Goal: Task Accomplishment & Management: Use online tool/utility

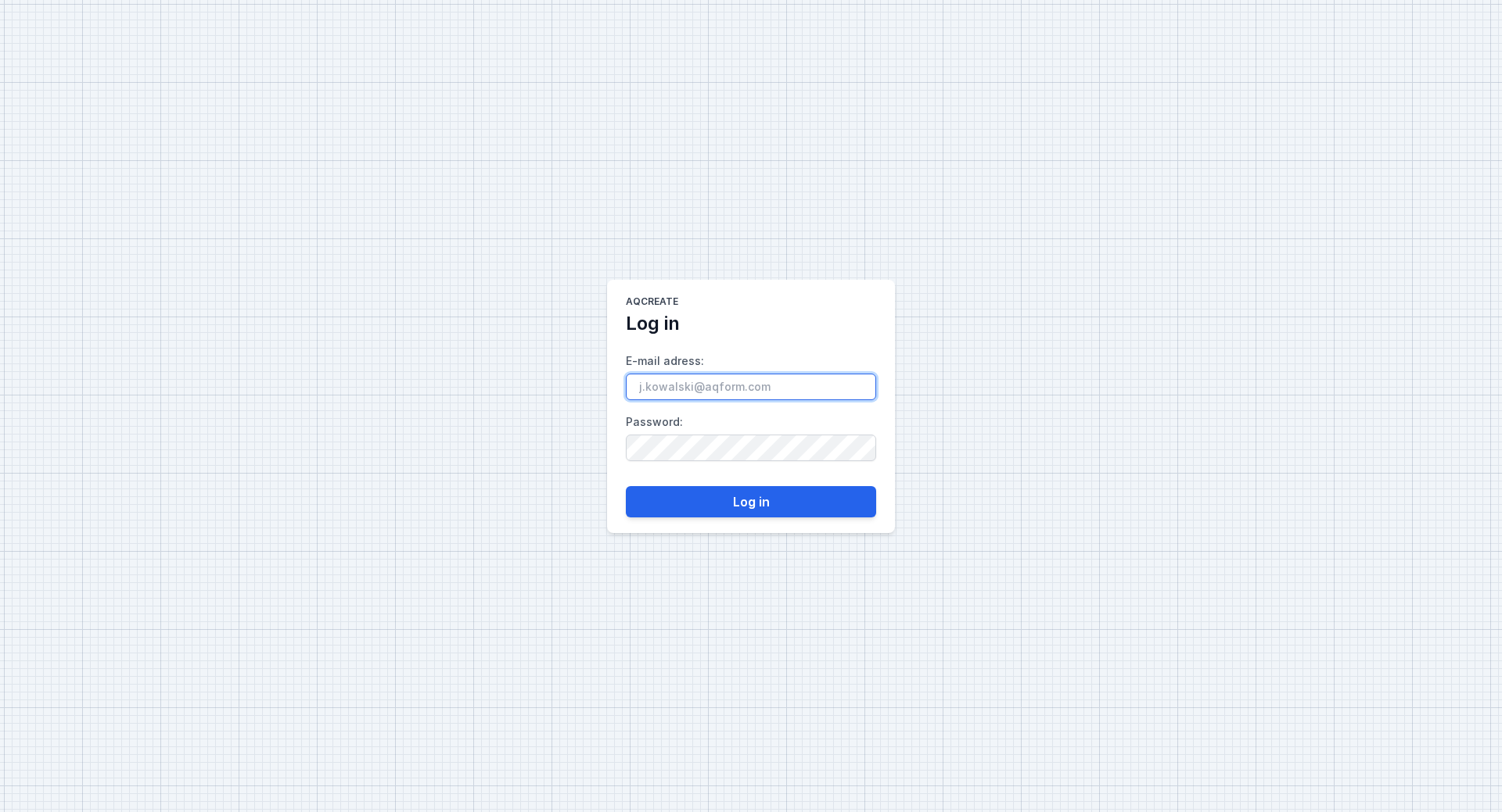
paste input "[PERSON_NAME][EMAIL_ADDRESS][DOMAIN_NAME]"
type input "[PERSON_NAME][EMAIL_ADDRESS][DOMAIN_NAME]"
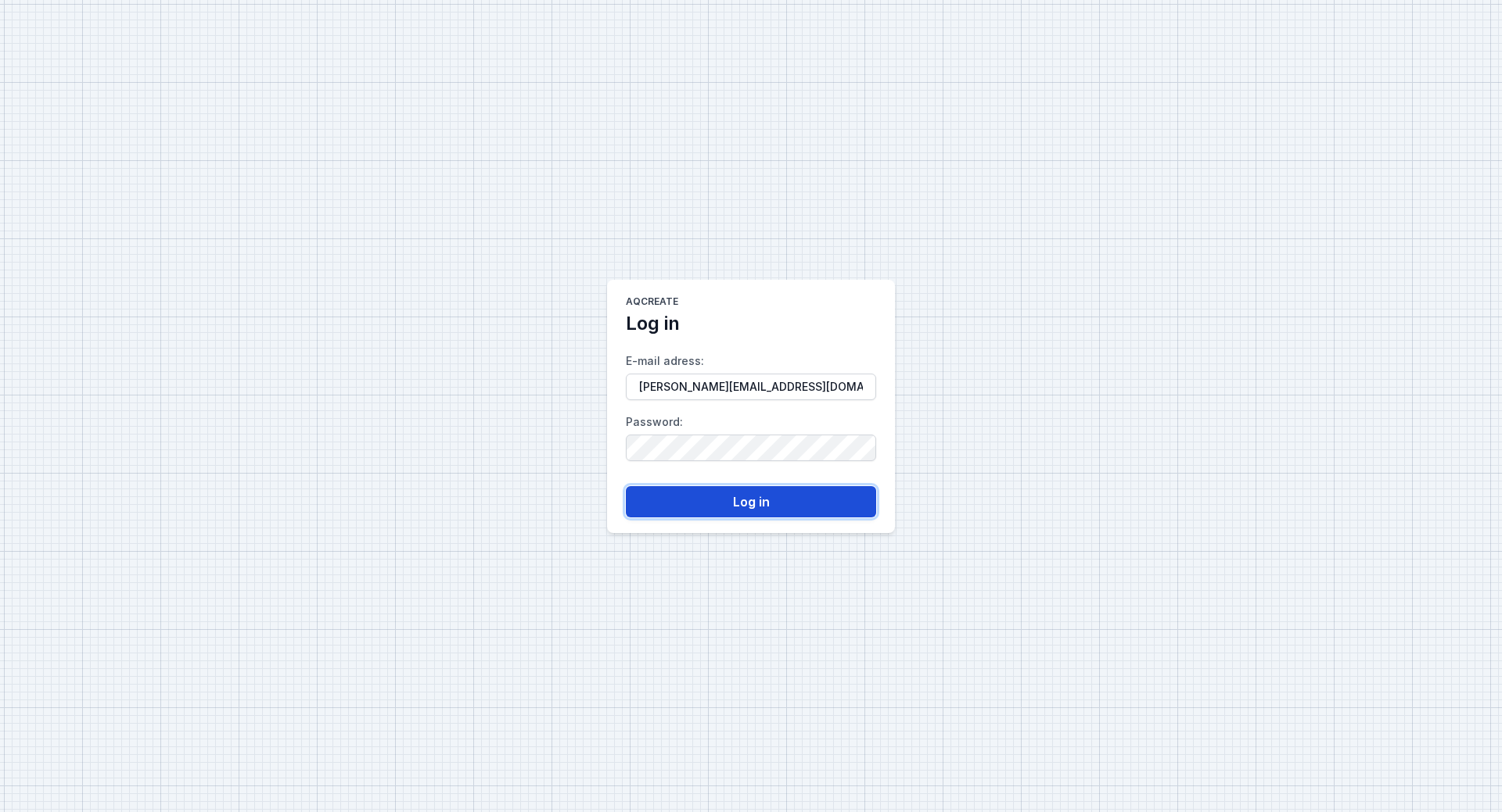
click at [760, 505] on button "Log in" at bounding box center [751, 502] width 250 height 31
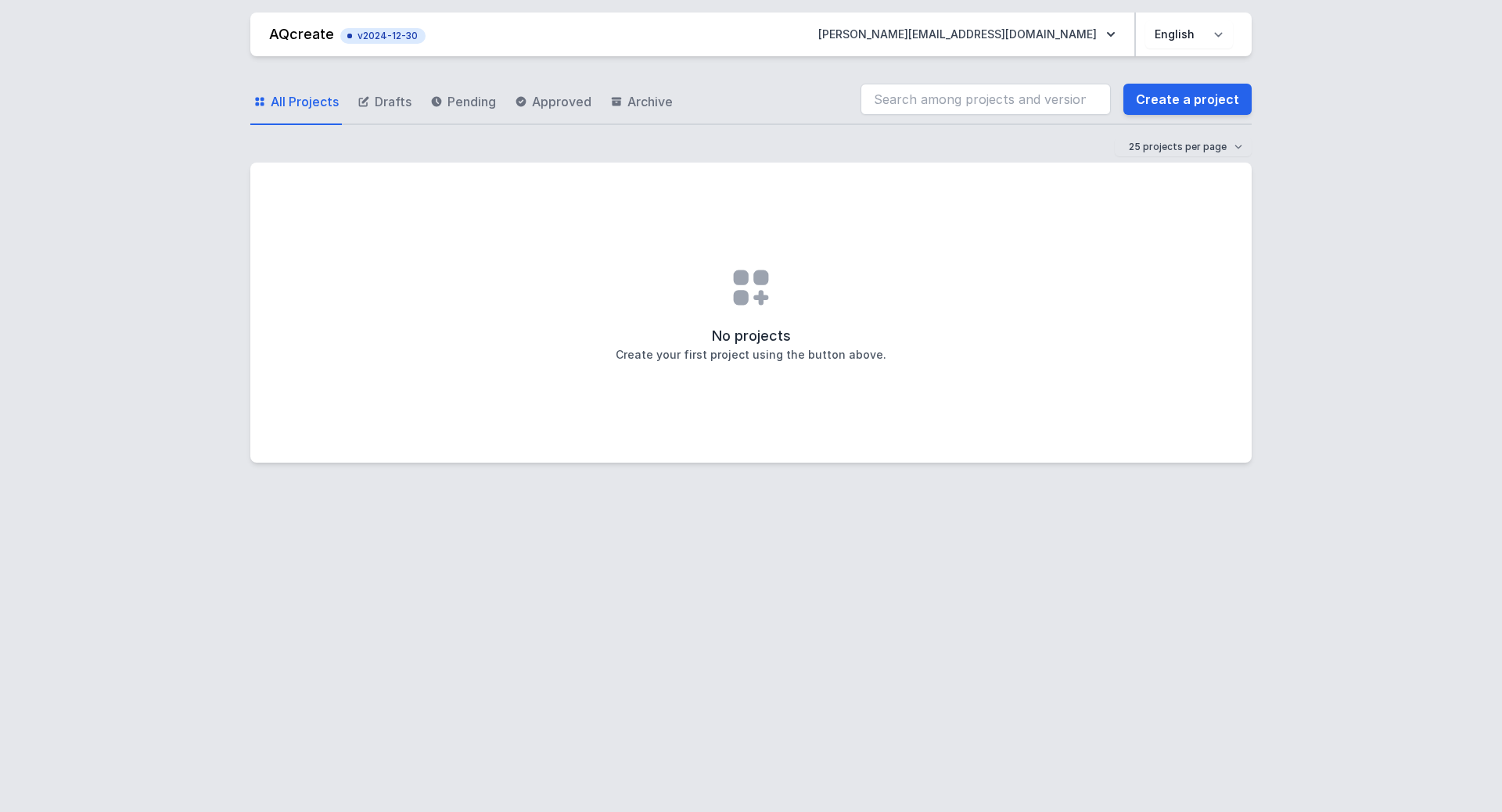
click at [1418, 355] on div "AQcreate v2024-12-30 [PERSON_NAME][EMAIL_ADDRESS][DOMAIN_NAME] Polski English A…" at bounding box center [751, 406] width 1502 height 812
click at [1120, 36] on button "[PERSON_NAME][EMAIL_ADDRESS][DOMAIN_NAME]" at bounding box center [967, 34] width 322 height 28
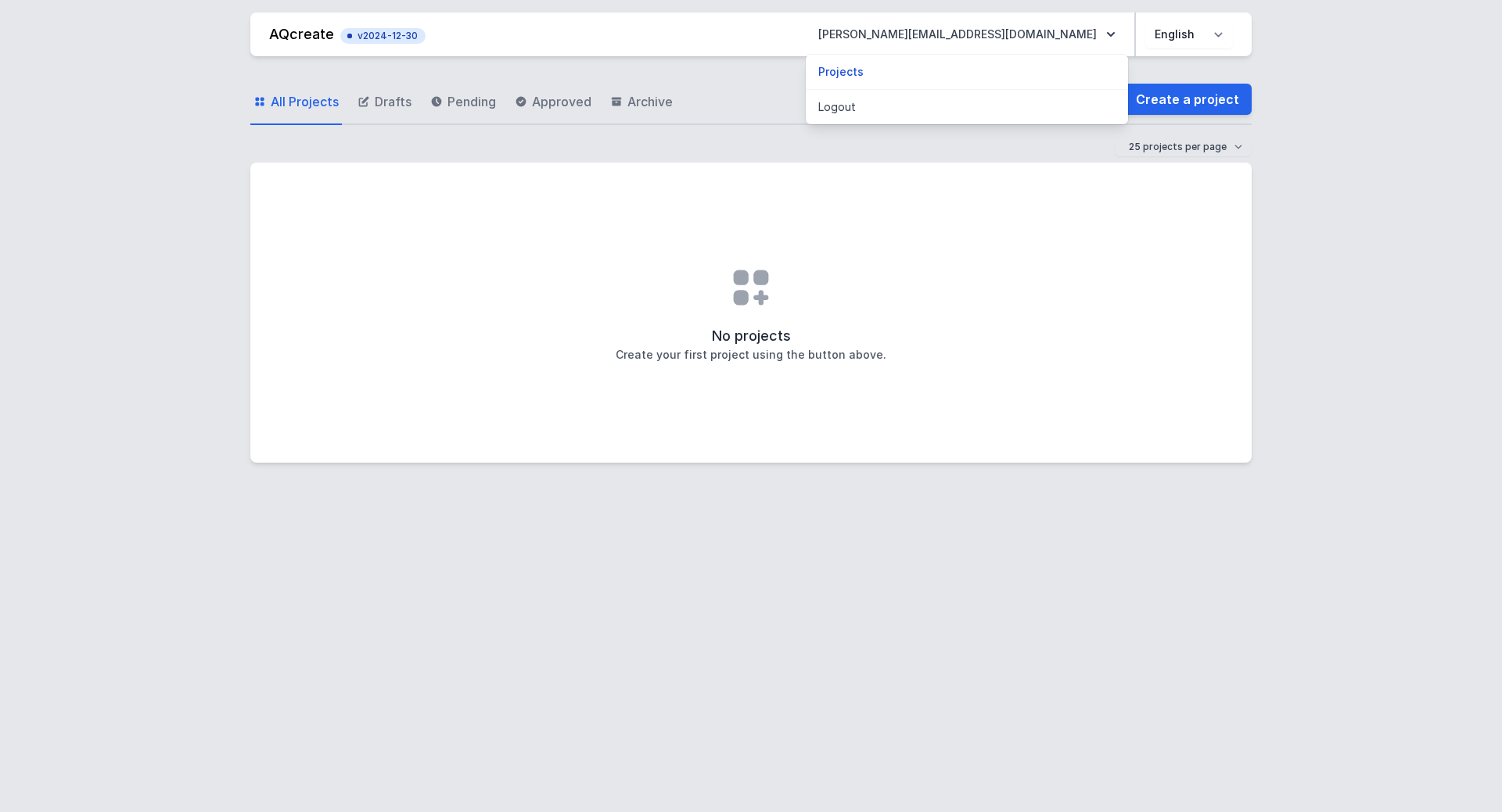
click at [1390, 287] on div "AQcreate v2024-12-30 [PERSON_NAME][EMAIL_ADDRESS][DOMAIN_NAME] Projects Logout …" at bounding box center [751, 406] width 1502 height 812
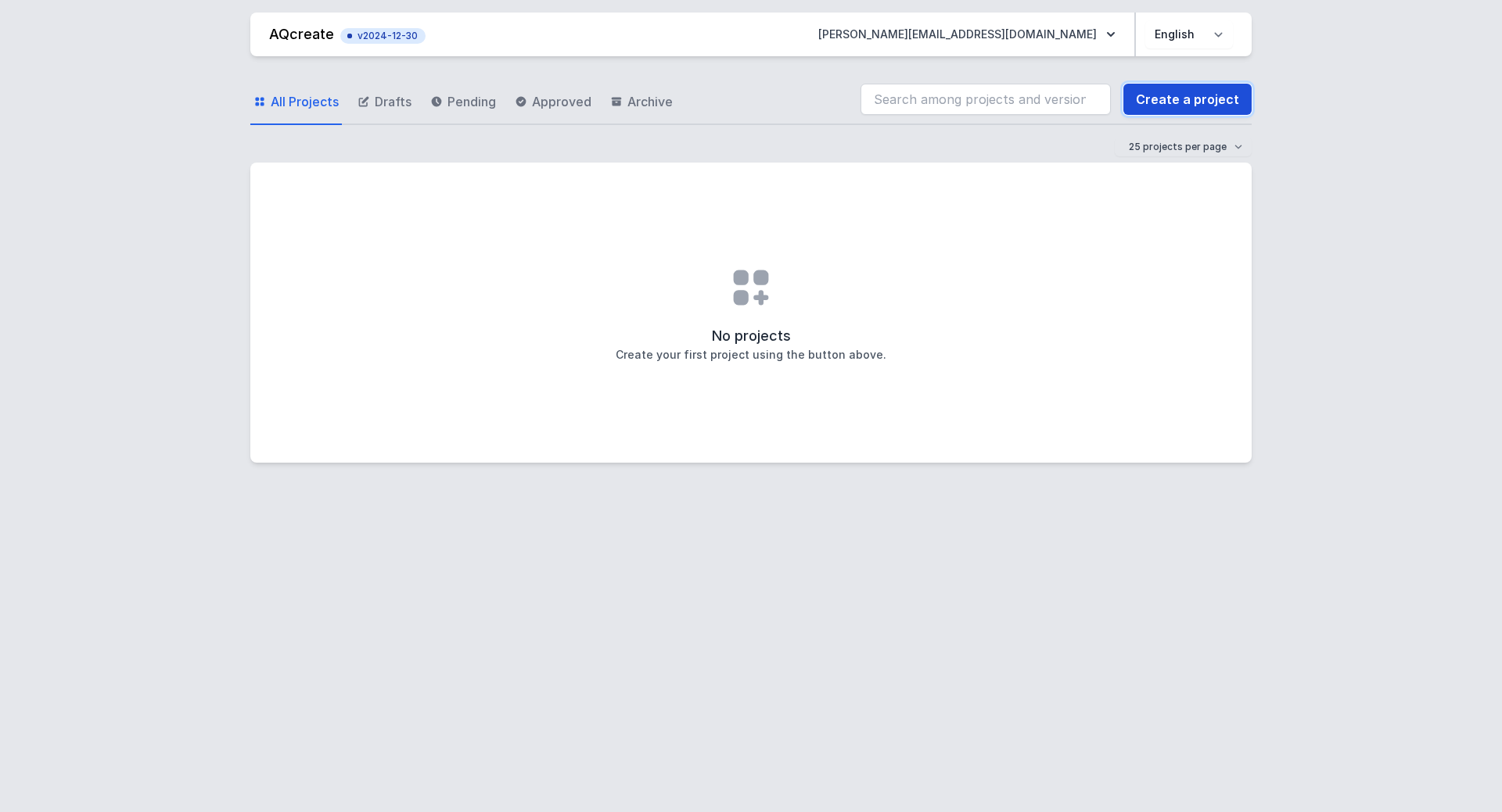
click at [1195, 89] on link "Create a project" at bounding box center [1187, 99] width 128 height 31
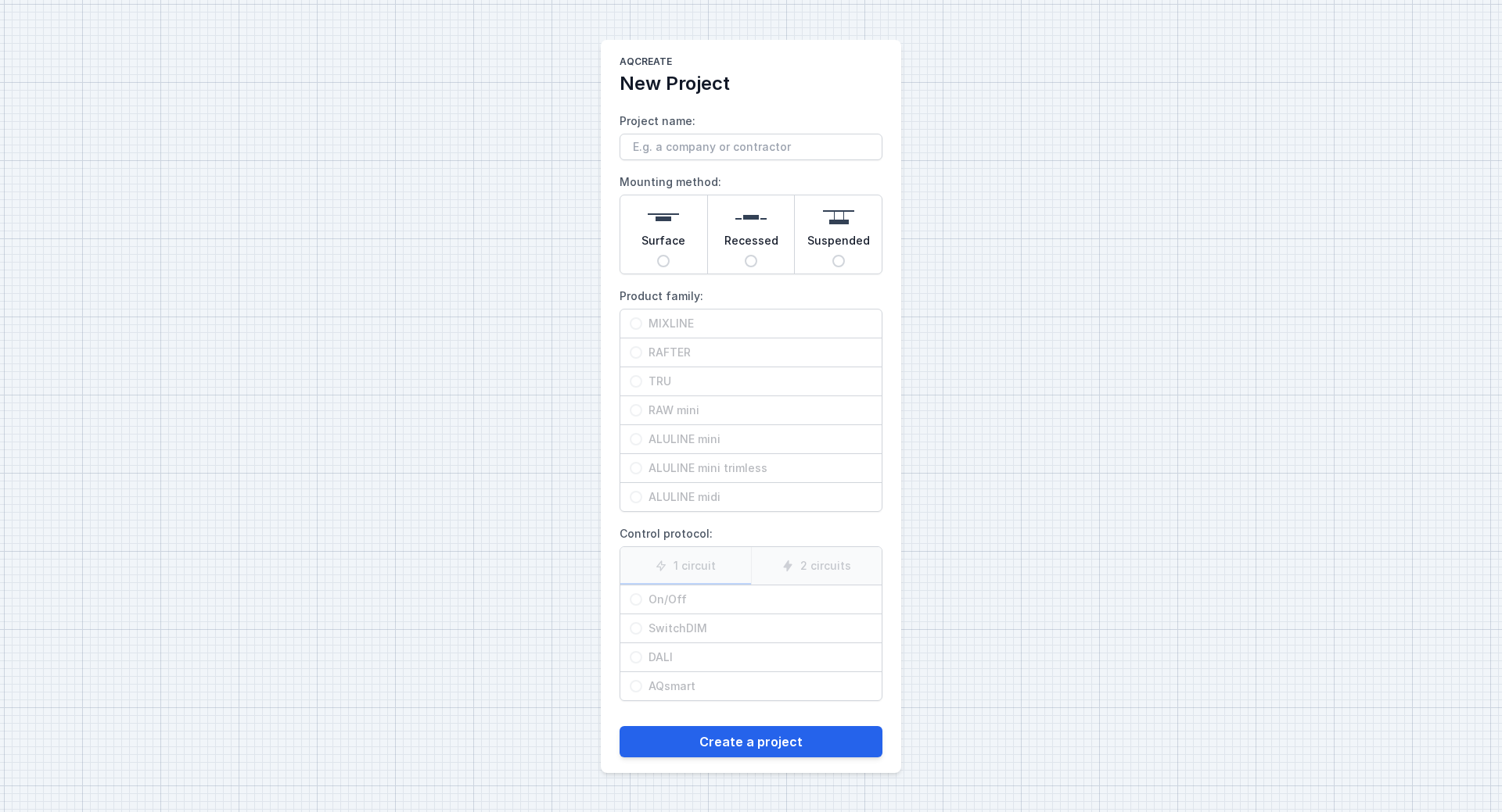
click at [663, 258] on input "Surface" at bounding box center [663, 261] width 12 height 12
radio input "true"
click at [638, 356] on input "RAFTER" at bounding box center [636, 352] width 12 height 12
radio input "true"
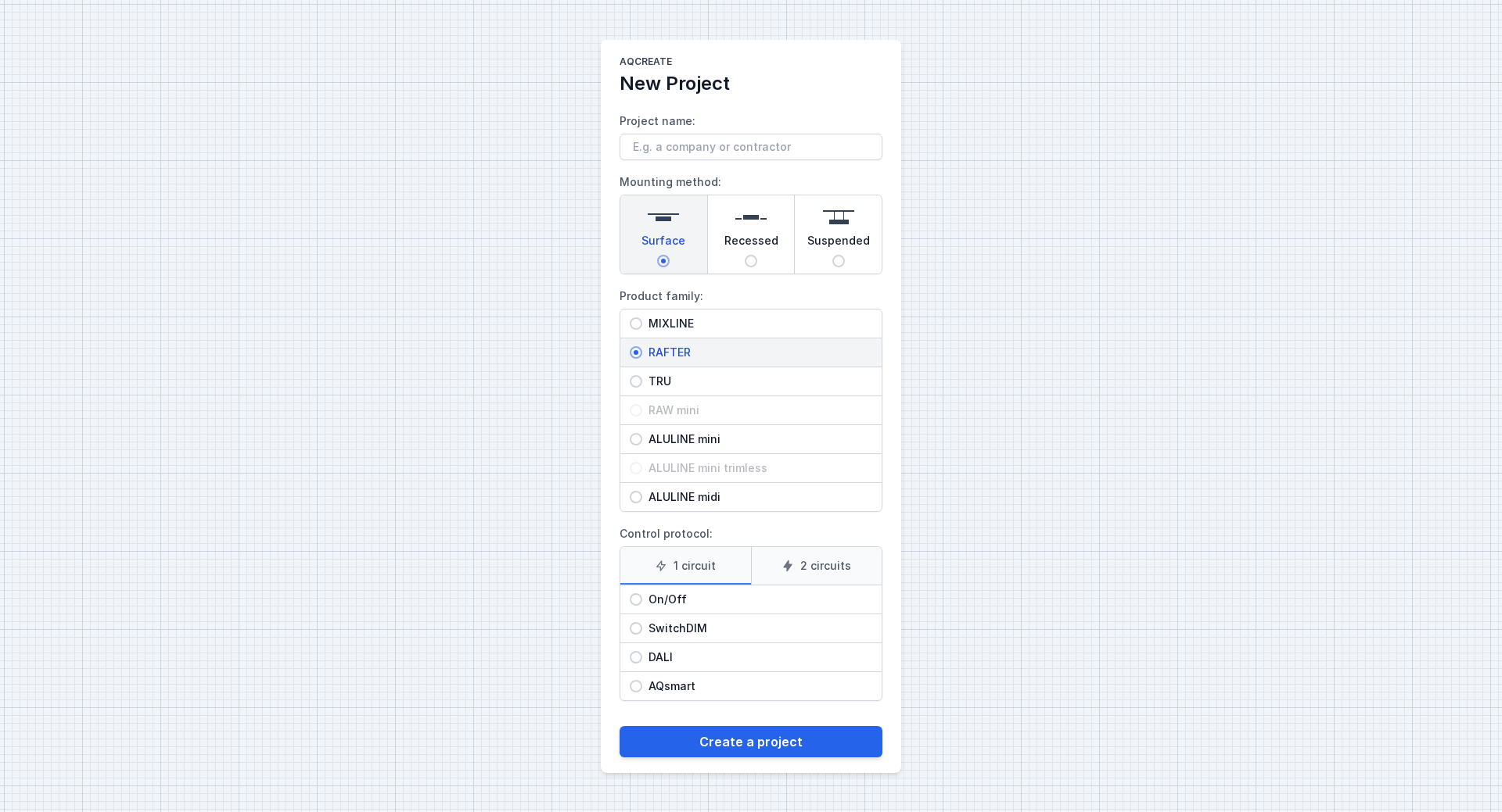
click at [822, 566] on label "2 circuits" at bounding box center [816, 566] width 131 height 37
click at [0, 0] on input "2 circuits" at bounding box center [0, 0] width 0 height 0
click at [630, 628] on input "SwitchDIM" at bounding box center [636, 628] width 12 height 12
radio input "true"
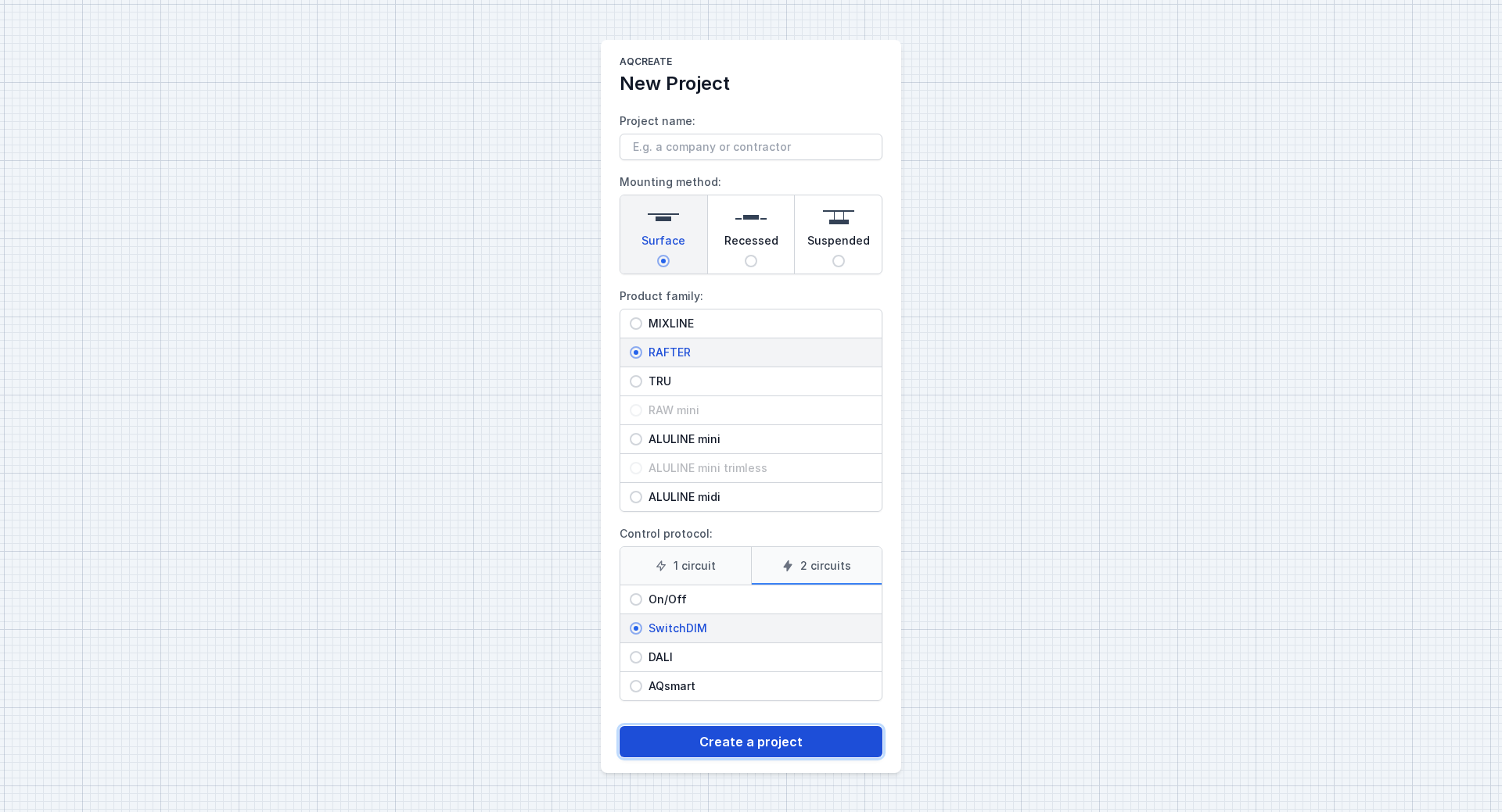
click at [785, 745] on button "Create a project" at bounding box center [751, 742] width 263 height 31
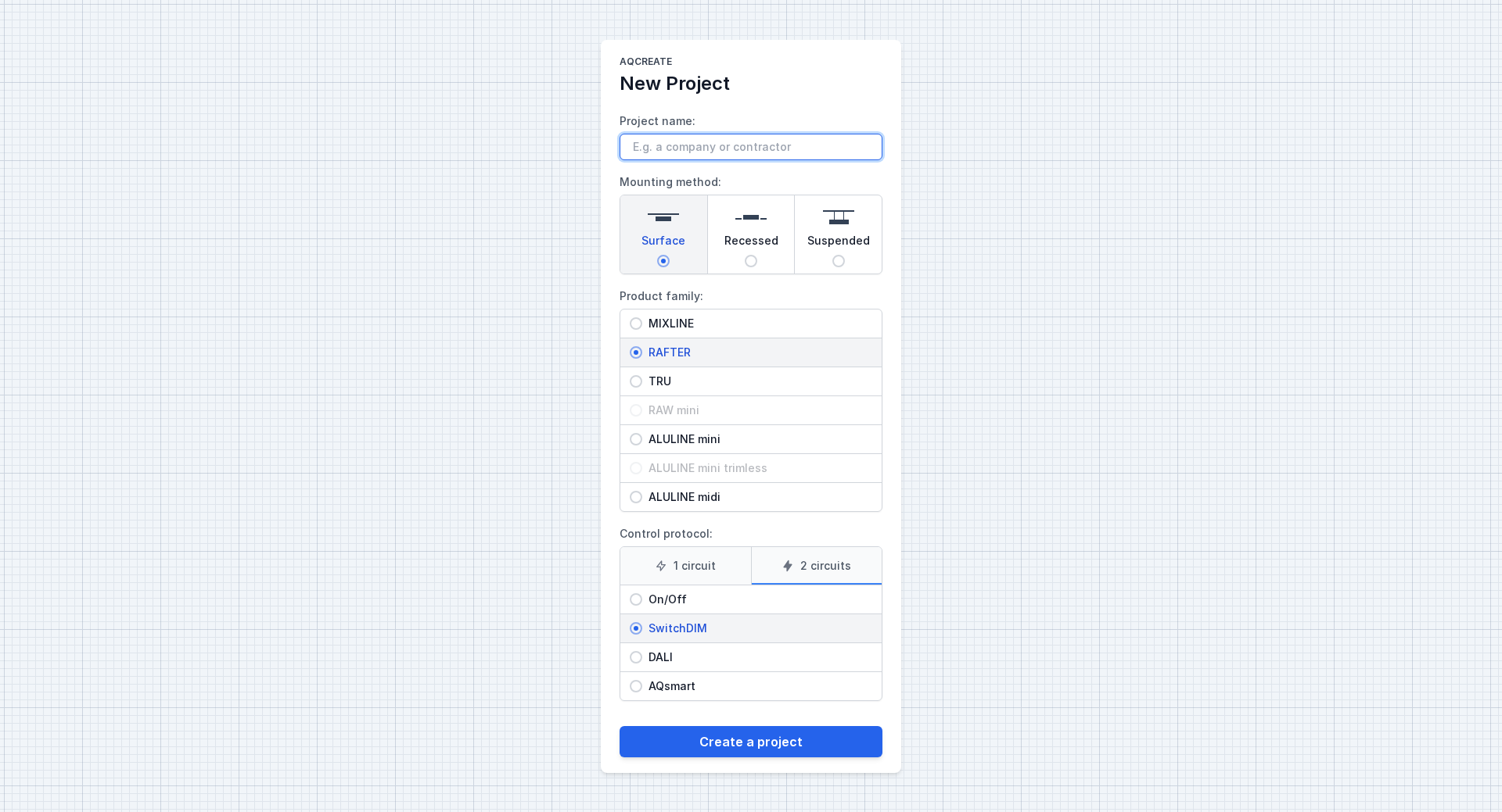
click at [742, 150] on input "Project name:" at bounding box center [751, 147] width 263 height 27
type input "e"
type input "Elektro [PERSON_NAME]"
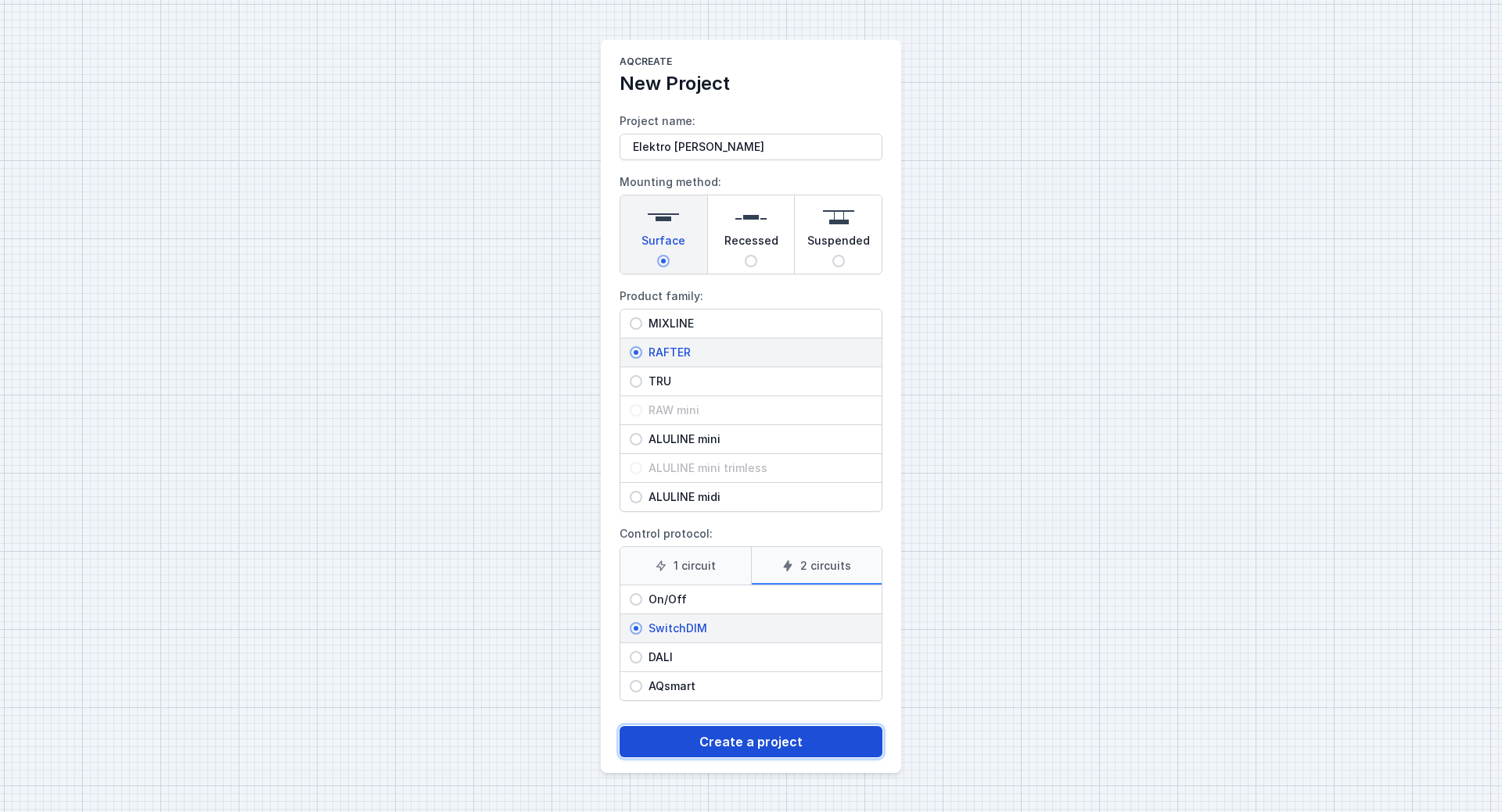
click at [815, 742] on button "Create a project" at bounding box center [751, 742] width 263 height 31
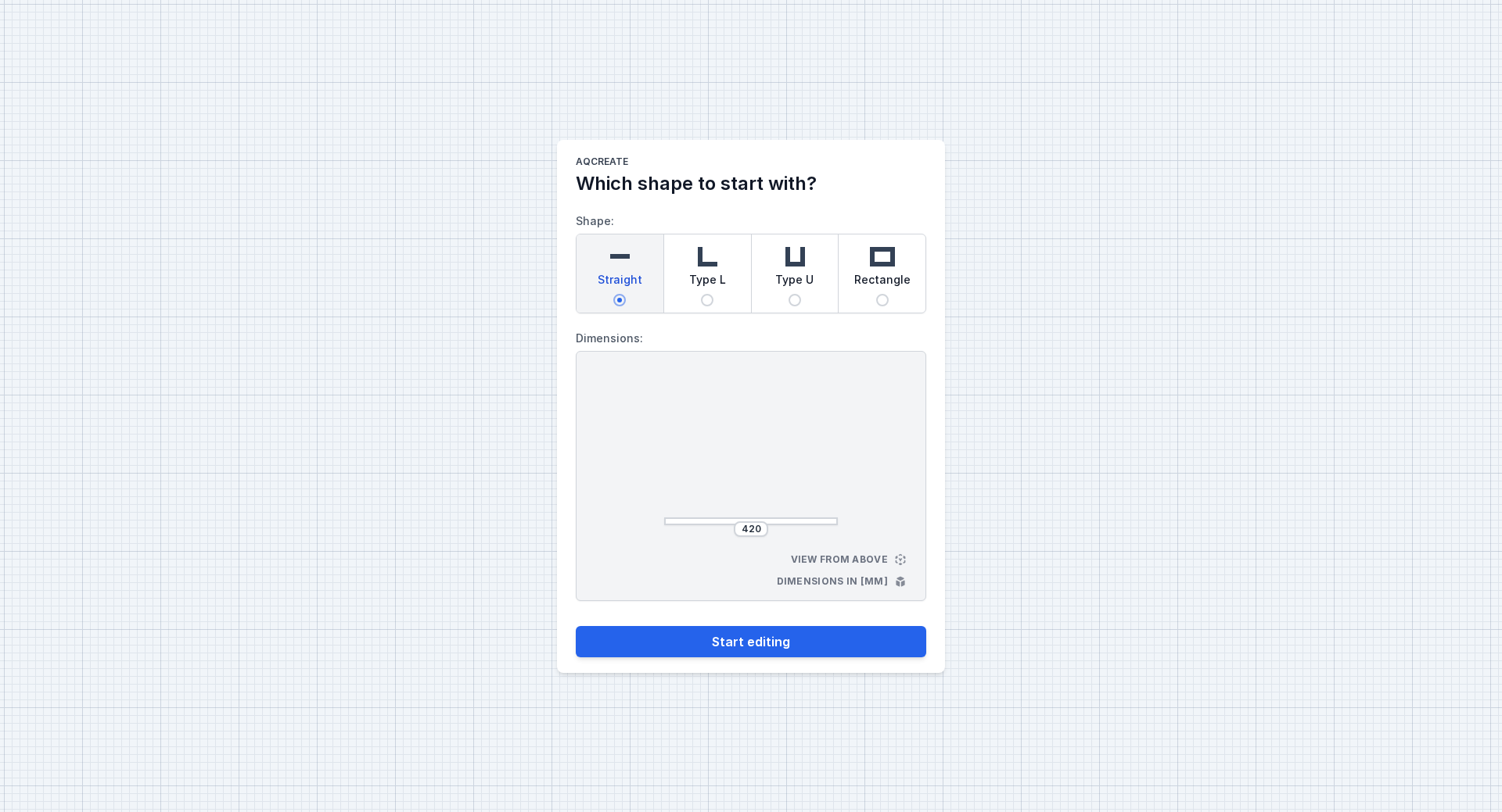
click at [704, 299] on input "Type L" at bounding box center [707, 300] width 12 height 12
radio input "true"
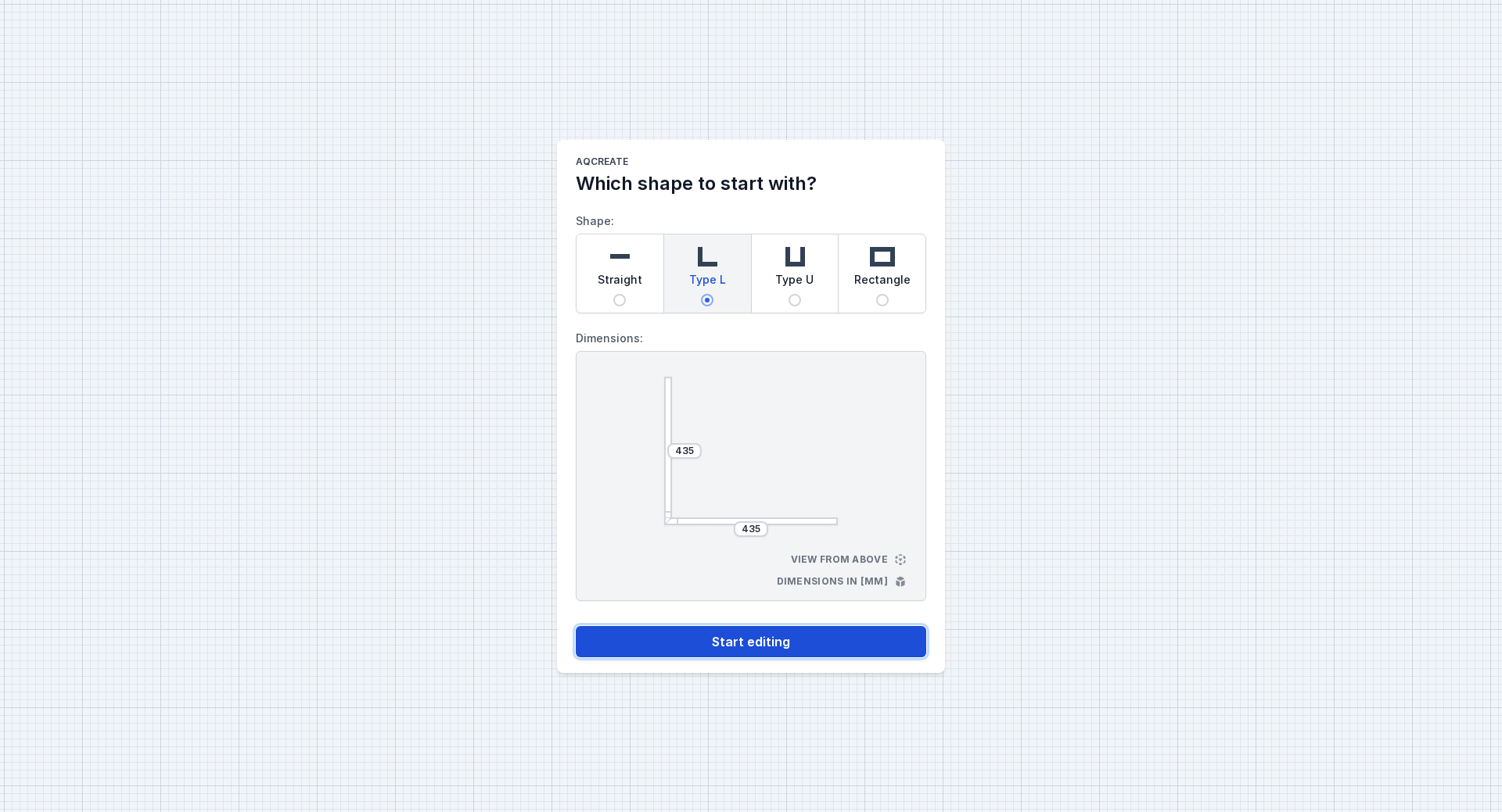
click at [815, 640] on button "Start editing" at bounding box center [751, 642] width 350 height 31
select select "M"
select select "3000"
select select "3"
select select "true"
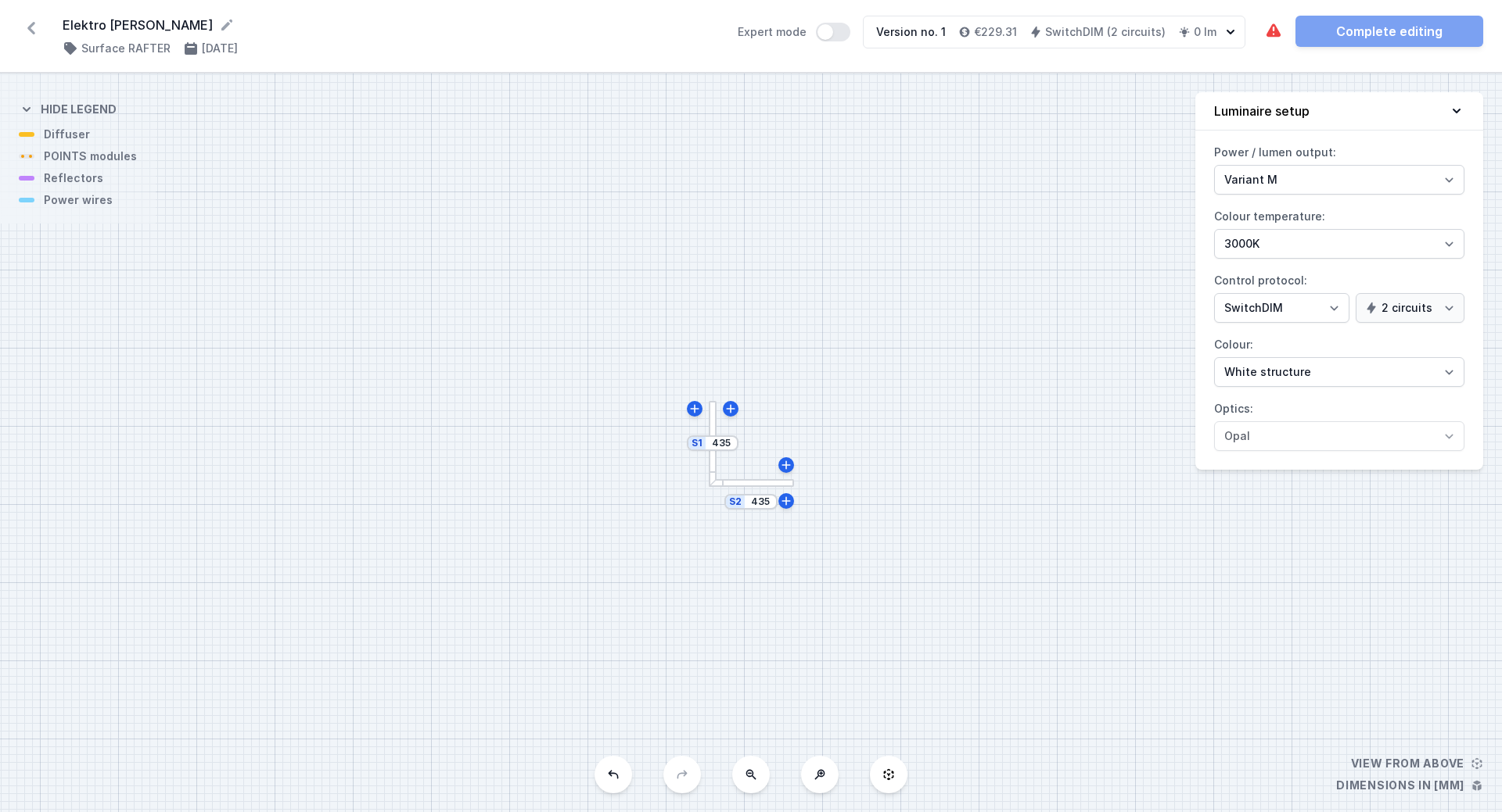
click at [818, 775] on icon at bounding box center [820, 775] width 10 height 10
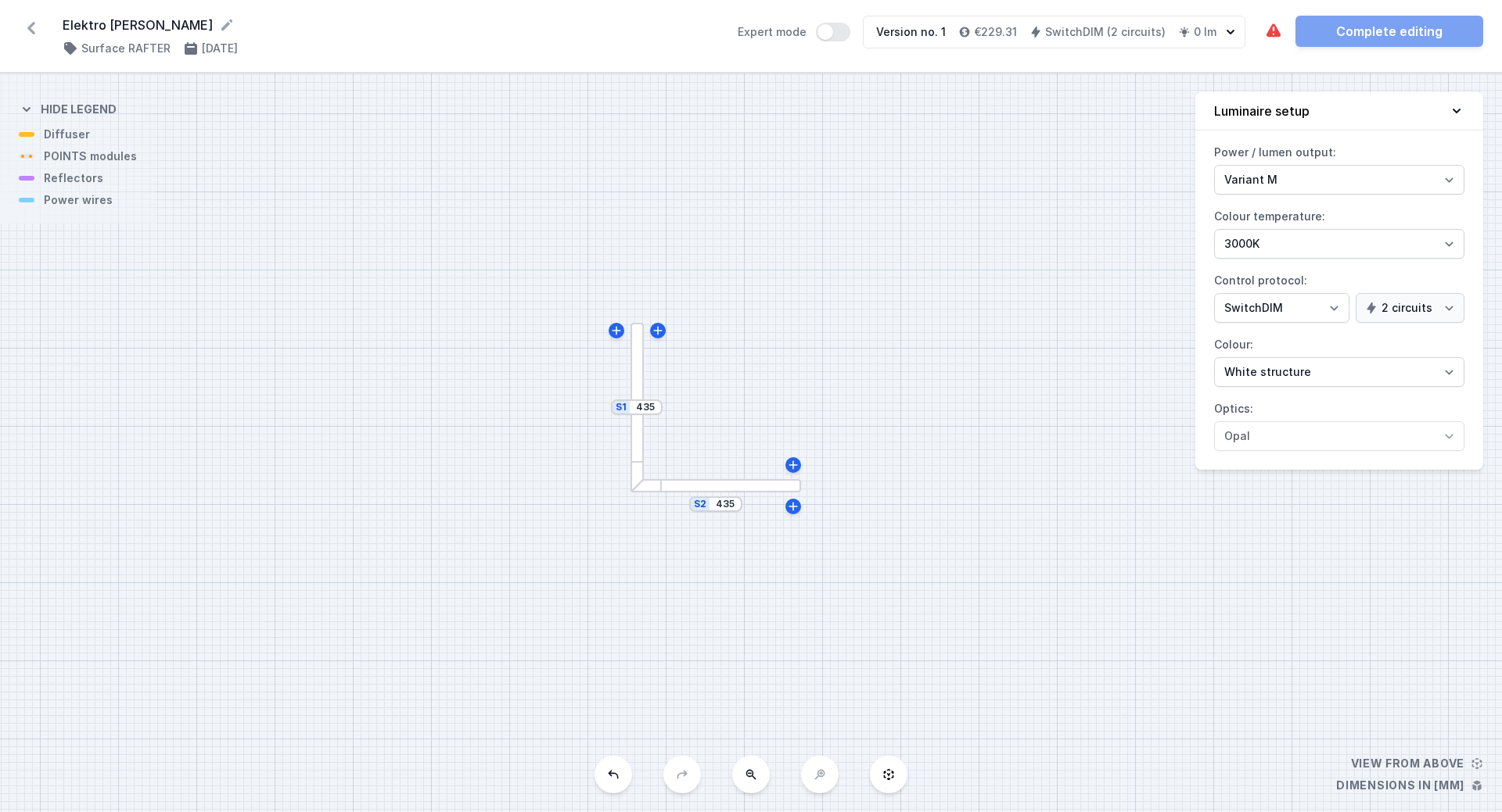
click at [818, 775] on div "S2 435 S1 435" at bounding box center [751, 442] width 1502 height 739
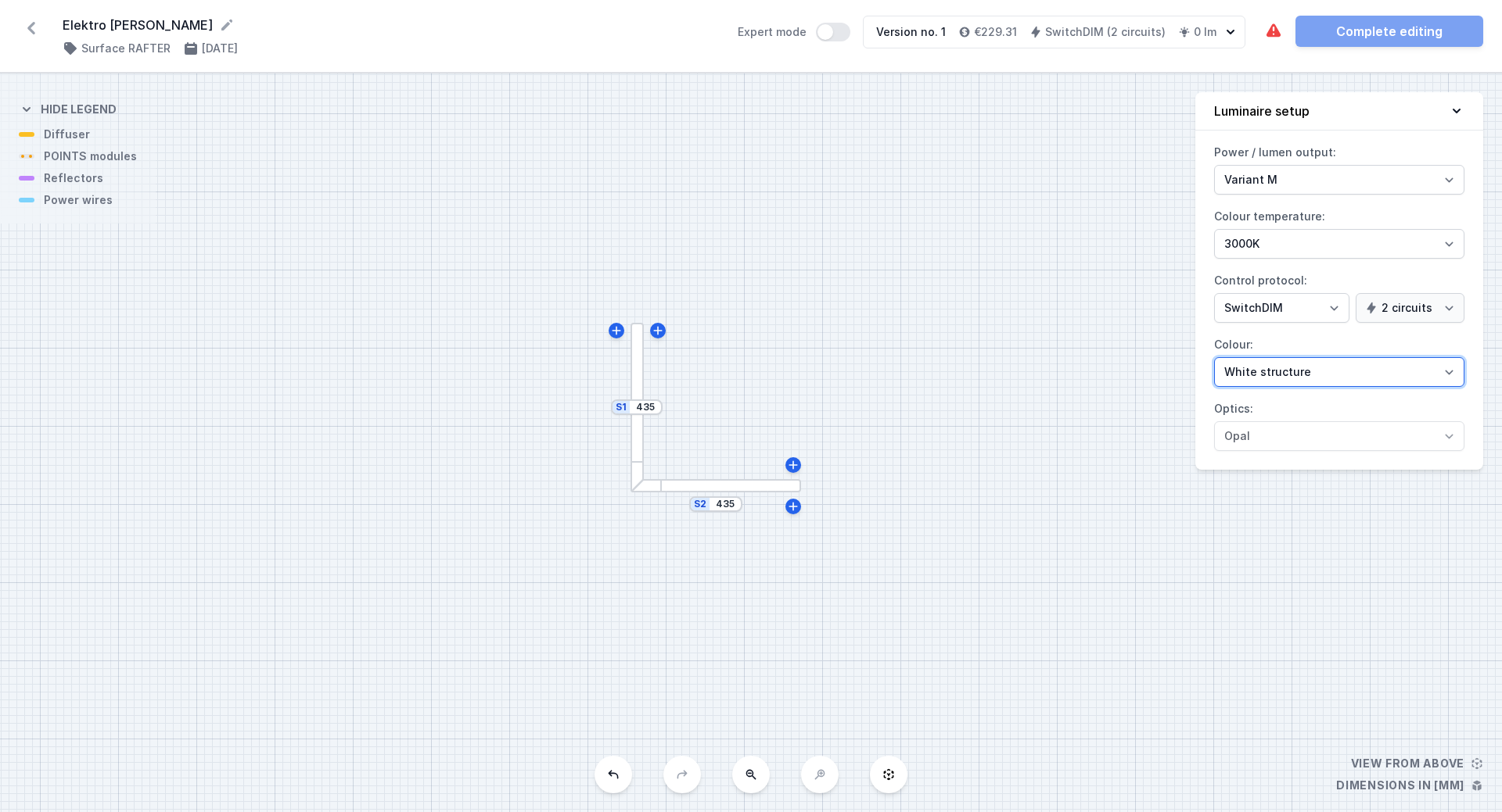
click at [1280, 373] on select "White structure Black structure Gold structure Copper Gray Another colour (from…" at bounding box center [1338, 372] width 250 height 30
select select "2"
click at [1214, 358] on select "White structure Black structure Gold structure Copper Gray Another colour (from…" at bounding box center [1338, 372] width 250 height 30
click at [1257, 181] on select "Variant L Variant M" at bounding box center [1338, 180] width 250 height 30
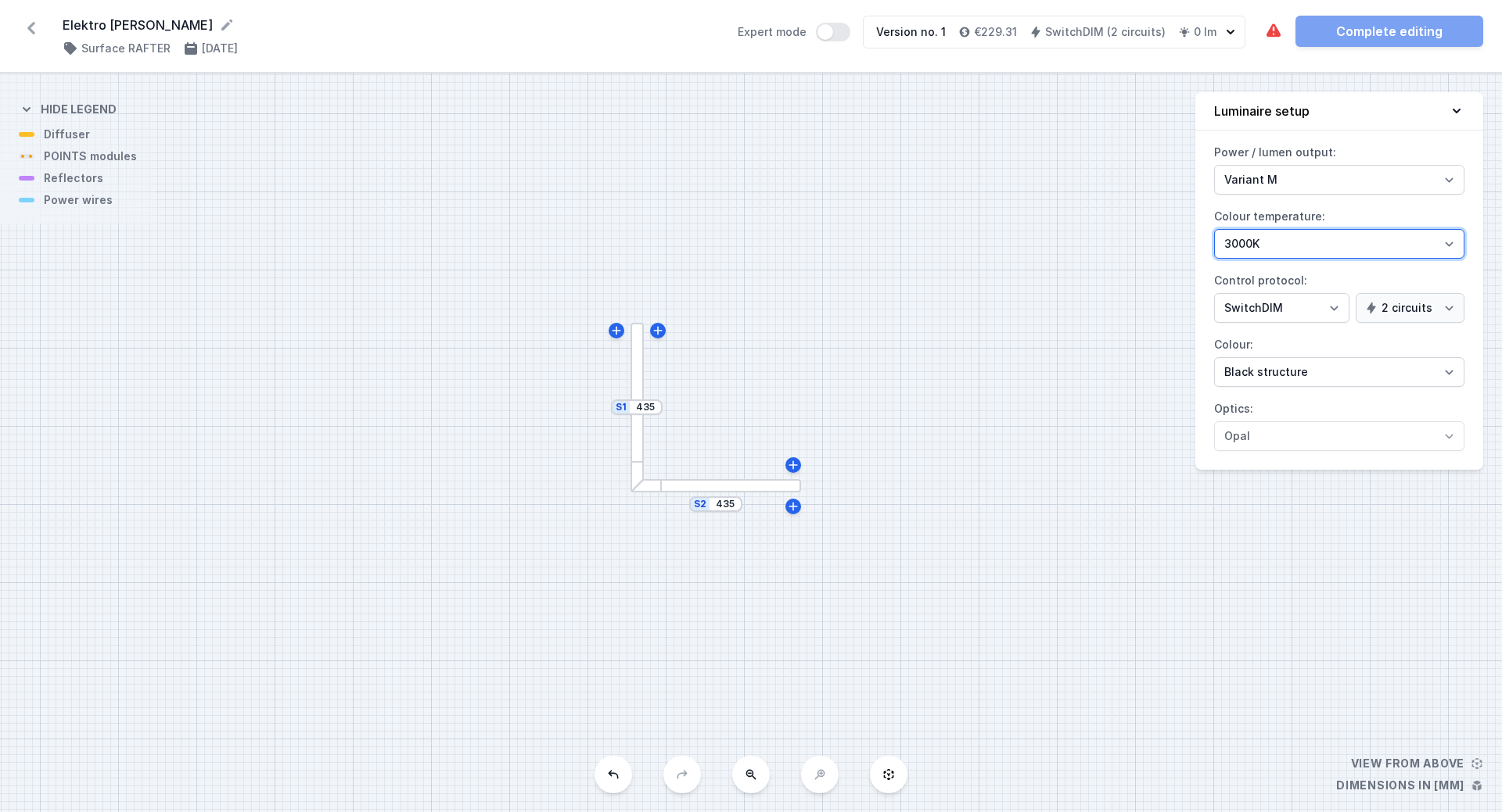
click at [1289, 244] on select "2700K 3000K 4000K" at bounding box center [1338, 244] width 250 height 30
select select "2700"
click at [1214, 229] on select "2700K 3000K 4000K" at bounding box center [1338, 244] width 250 height 30
click at [635, 373] on div at bounding box center [637, 408] width 14 height 171
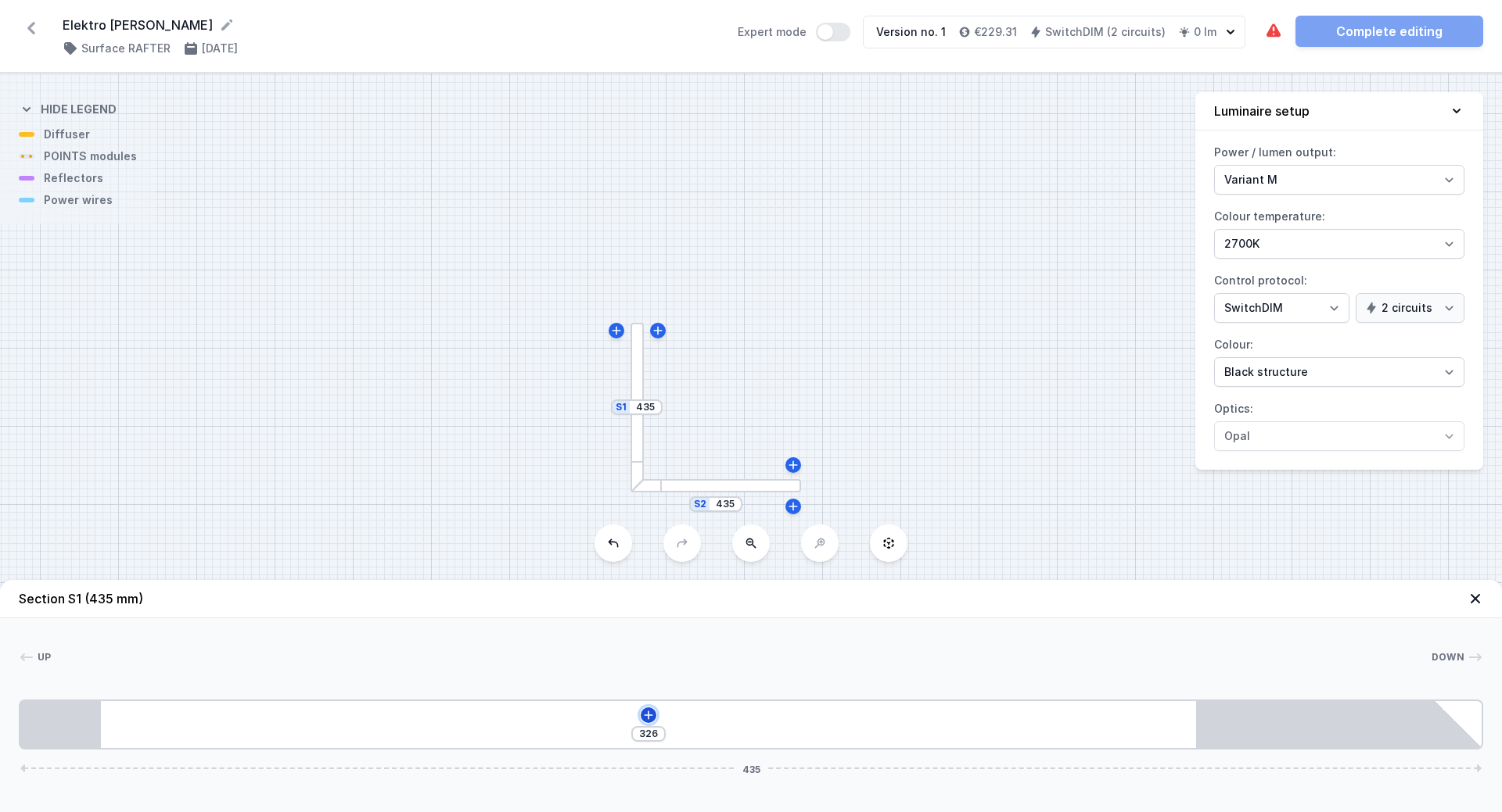
click at [650, 716] on icon at bounding box center [649, 715] width 12 height 12
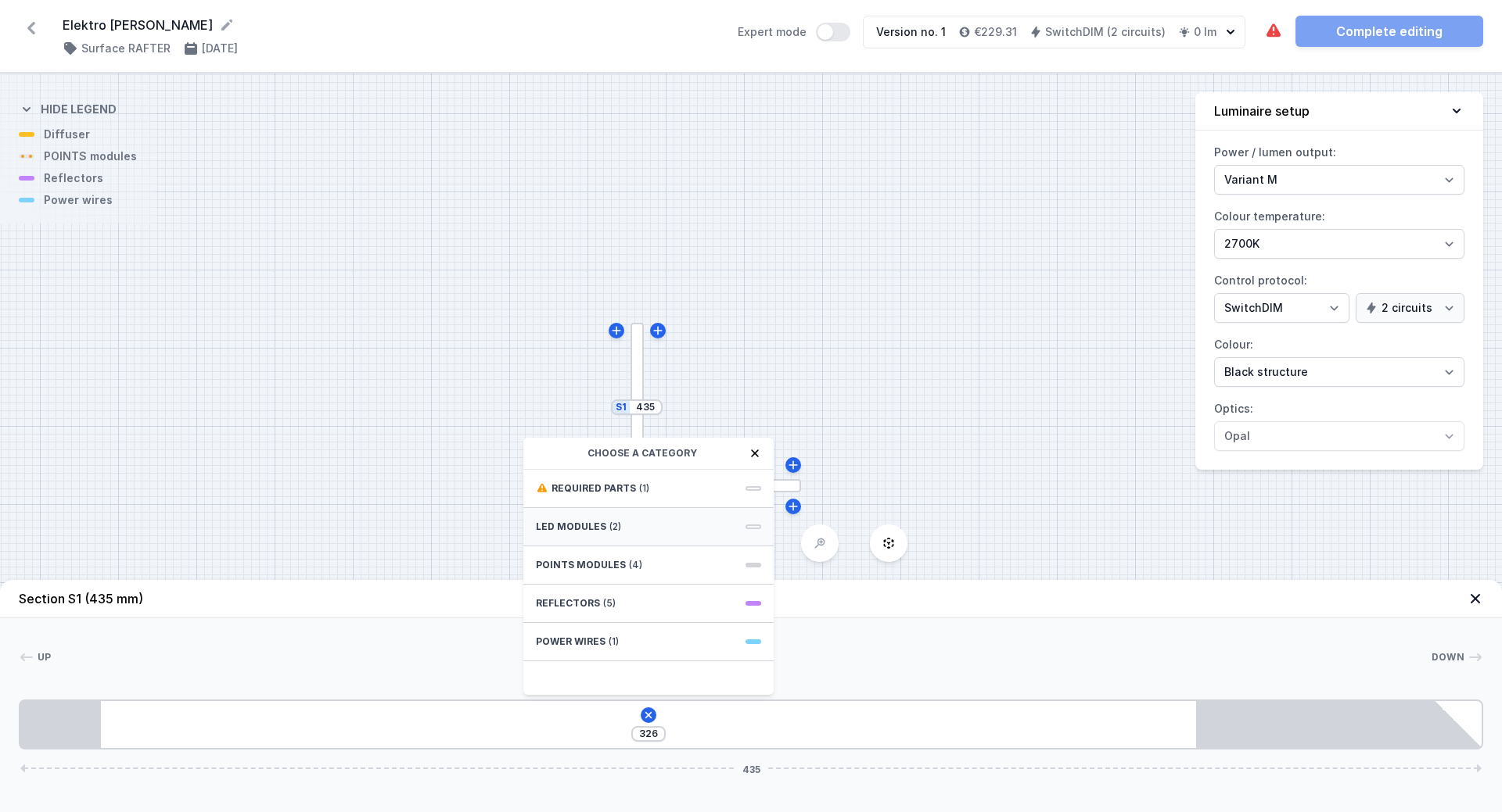
click at [734, 526] on div "LED modules (2)" at bounding box center [648, 527] width 250 height 38
click at [547, 450] on icon at bounding box center [542, 453] width 12 height 12
click at [755, 495] on div "Required parts (1)" at bounding box center [648, 489] width 250 height 38
click at [539, 455] on icon at bounding box center [542, 453] width 10 height 9
click at [744, 643] on div "Power wires (1)" at bounding box center [648, 642] width 250 height 38
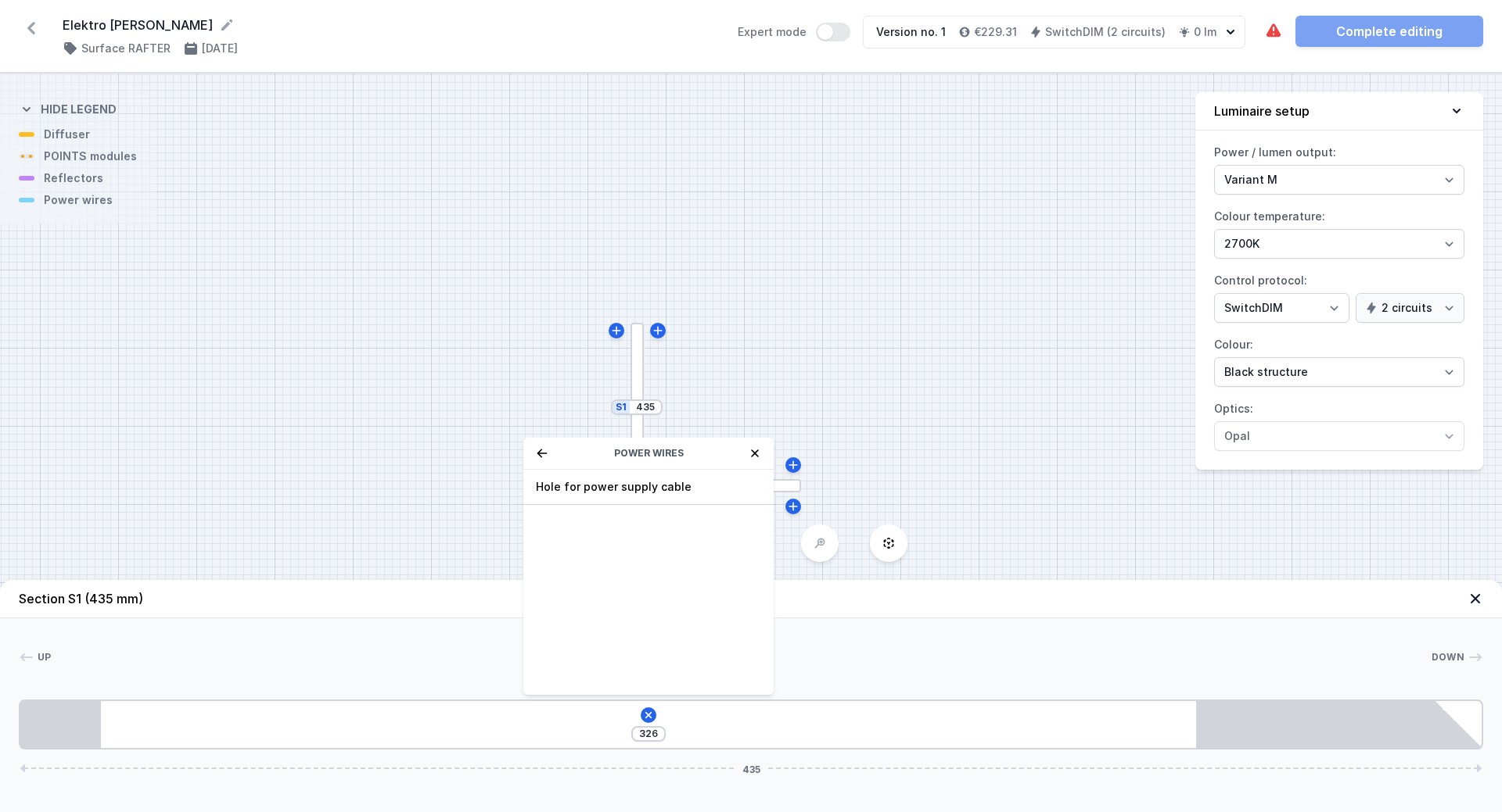
click at [755, 456] on icon at bounding box center [755, 453] width 12 height 12
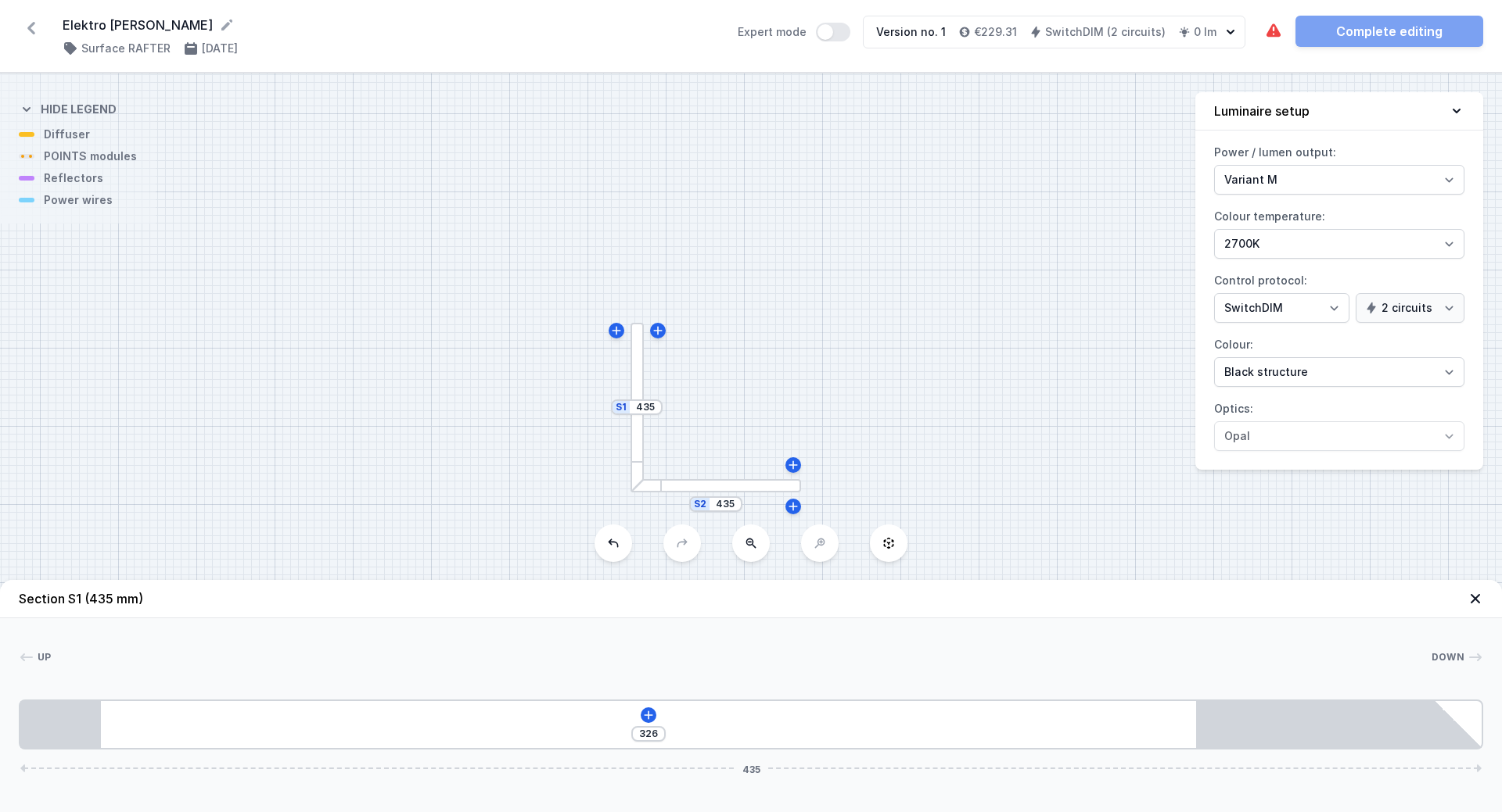
click at [43, 22] on icon at bounding box center [31, 28] width 25 height 25
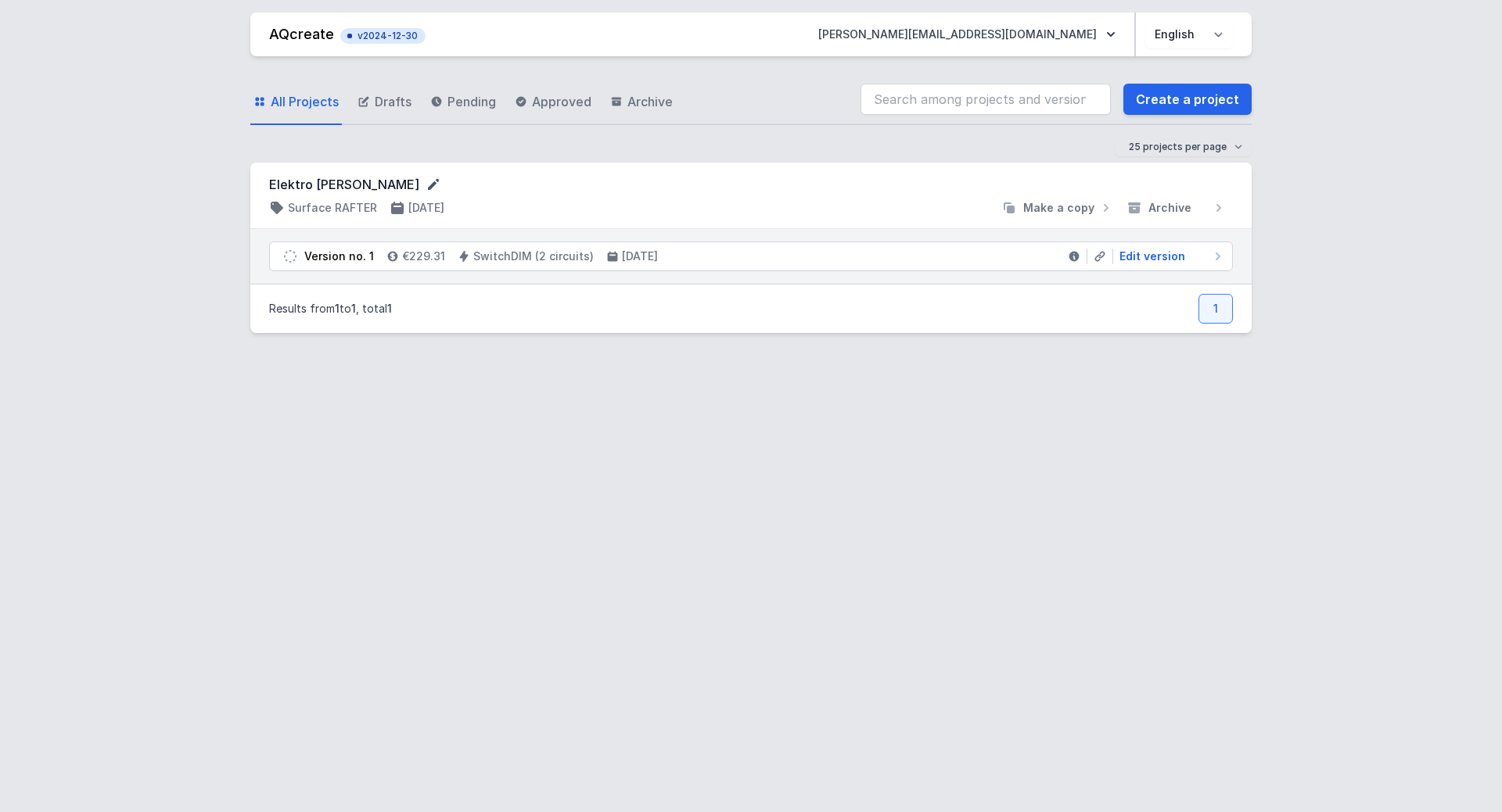
click at [428, 185] on icon at bounding box center [433, 185] width 11 height 11
click at [1000, 175] on form "Elektro [PERSON_NAME]" at bounding box center [751, 185] width 964 height 20
click at [1181, 206] on span "Archive" at bounding box center [1169, 208] width 43 height 16
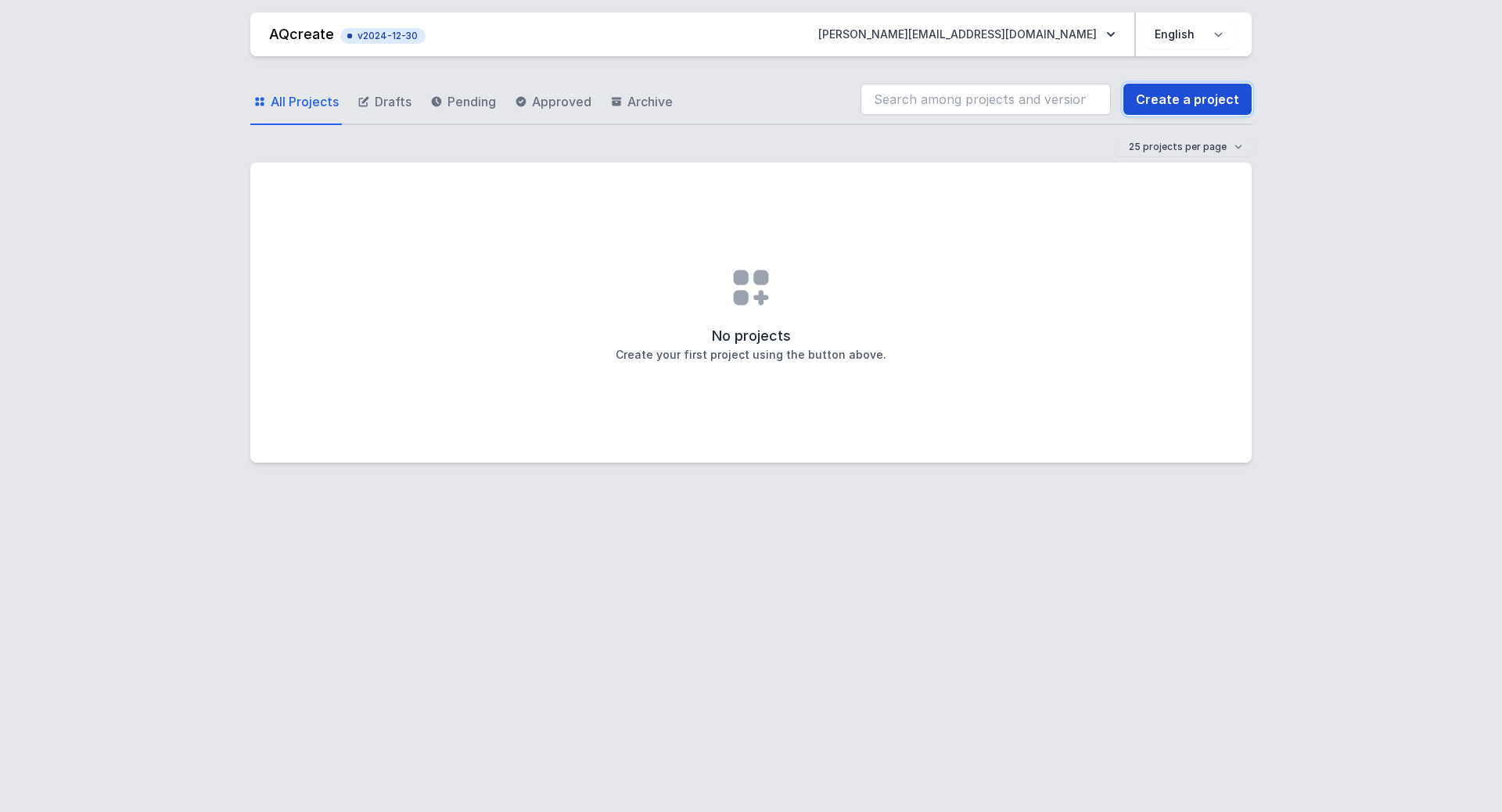
click at [1200, 102] on link "Create a project" at bounding box center [1187, 99] width 128 height 31
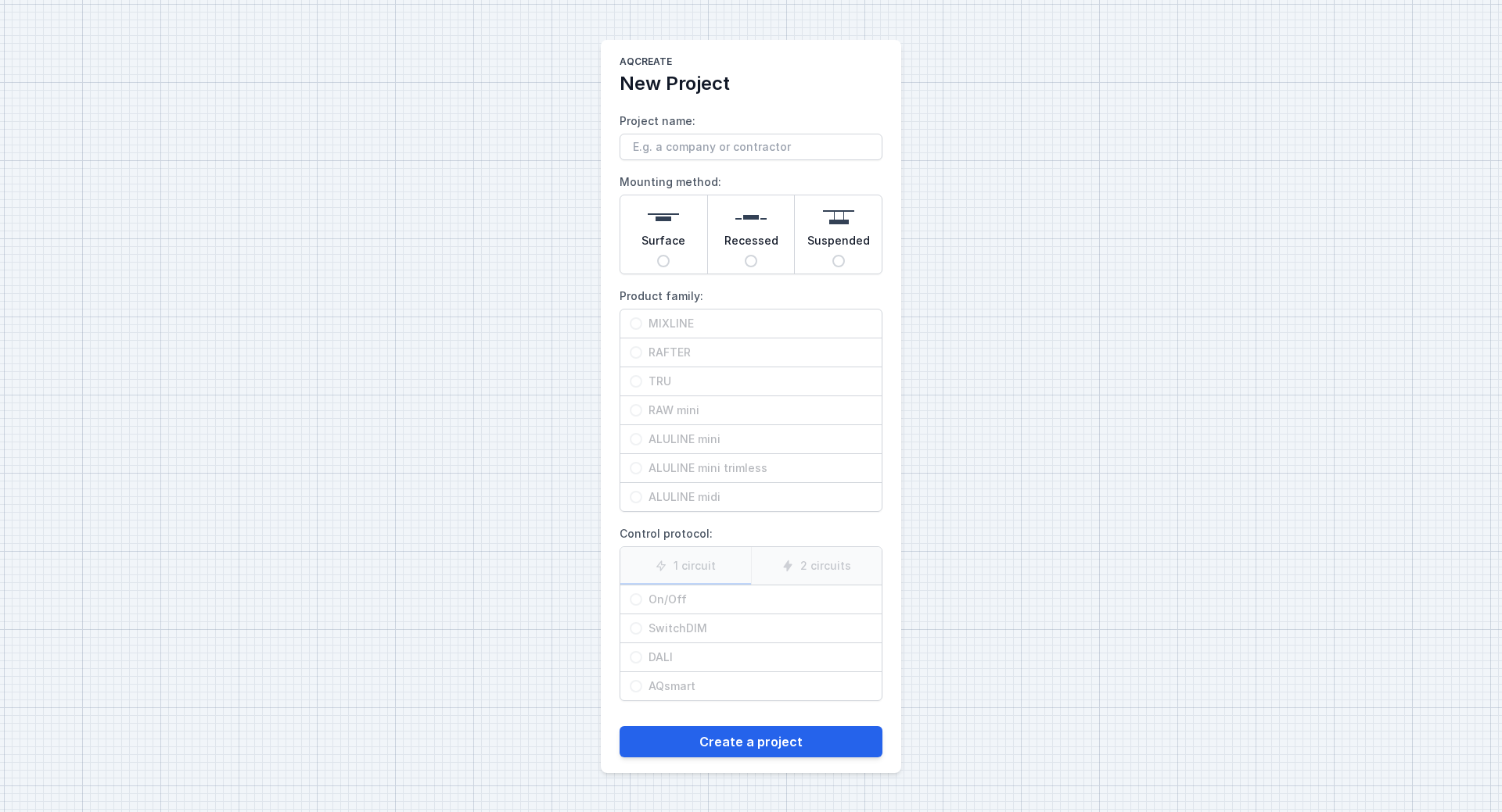
click at [662, 252] on span "Surface" at bounding box center [663, 244] width 44 height 22
click at [662, 255] on input "Surface" at bounding box center [663, 261] width 12 height 12
radio input "true"
click at [673, 325] on span "MIXLINE" at bounding box center [758, 324] width 230 height 16
click at [643, 325] on input "MIXLINE" at bounding box center [636, 324] width 12 height 12
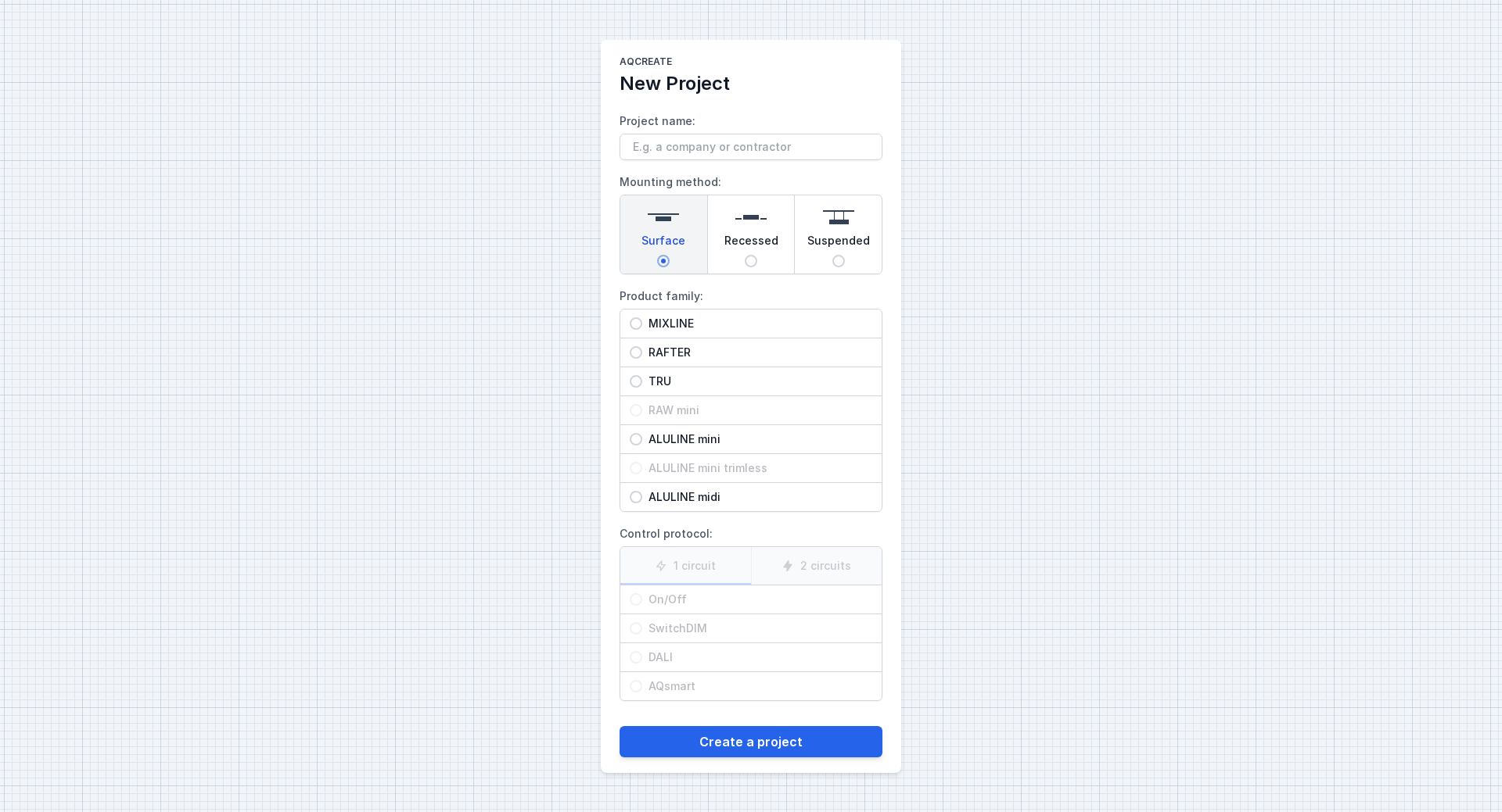
radio input "true"
click at [819, 565] on label "2 circuits" at bounding box center [816, 566] width 131 height 37
click at [0, 0] on input "2 circuits" at bounding box center [0, 0] width 0 height 0
click at [677, 627] on span "SwitchDIM" at bounding box center [758, 628] width 230 height 16
click at [643, 627] on input "SwitchDIM" at bounding box center [636, 628] width 12 height 12
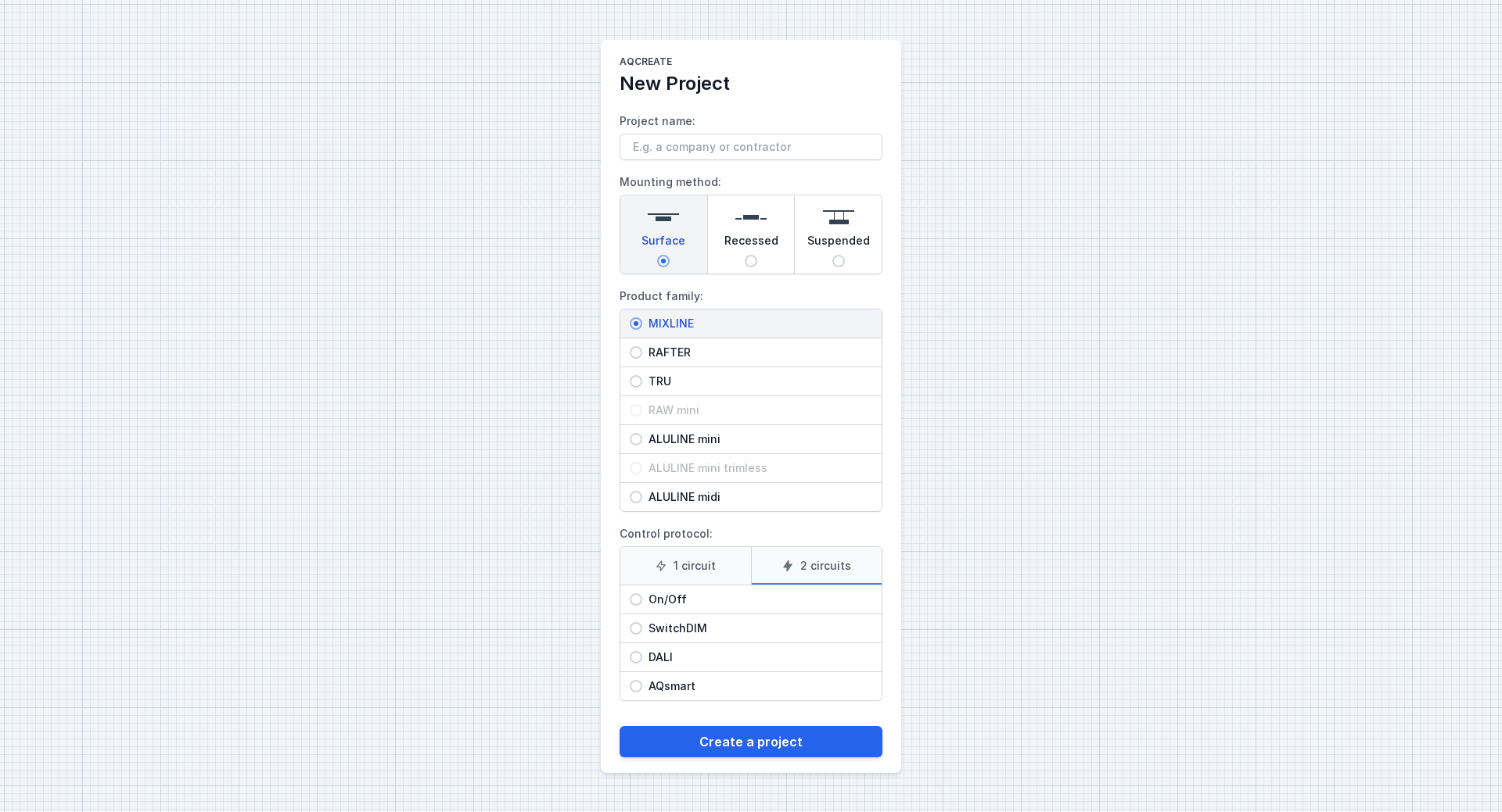
radio input "true"
click at [765, 740] on button "Create a project" at bounding box center [751, 742] width 263 height 31
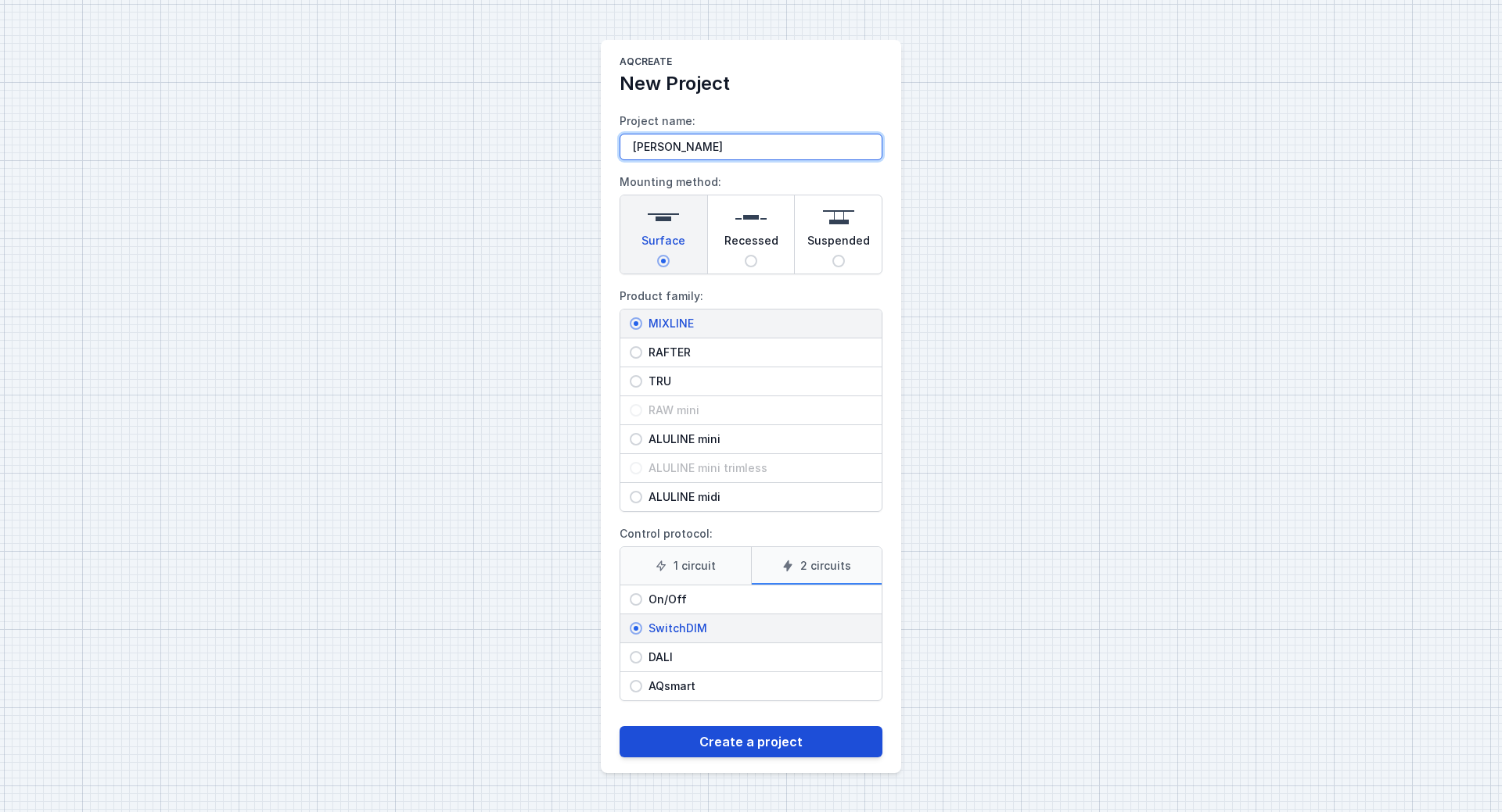
type input "[PERSON_NAME]"
click at [674, 736] on button "Create a project" at bounding box center [751, 742] width 263 height 31
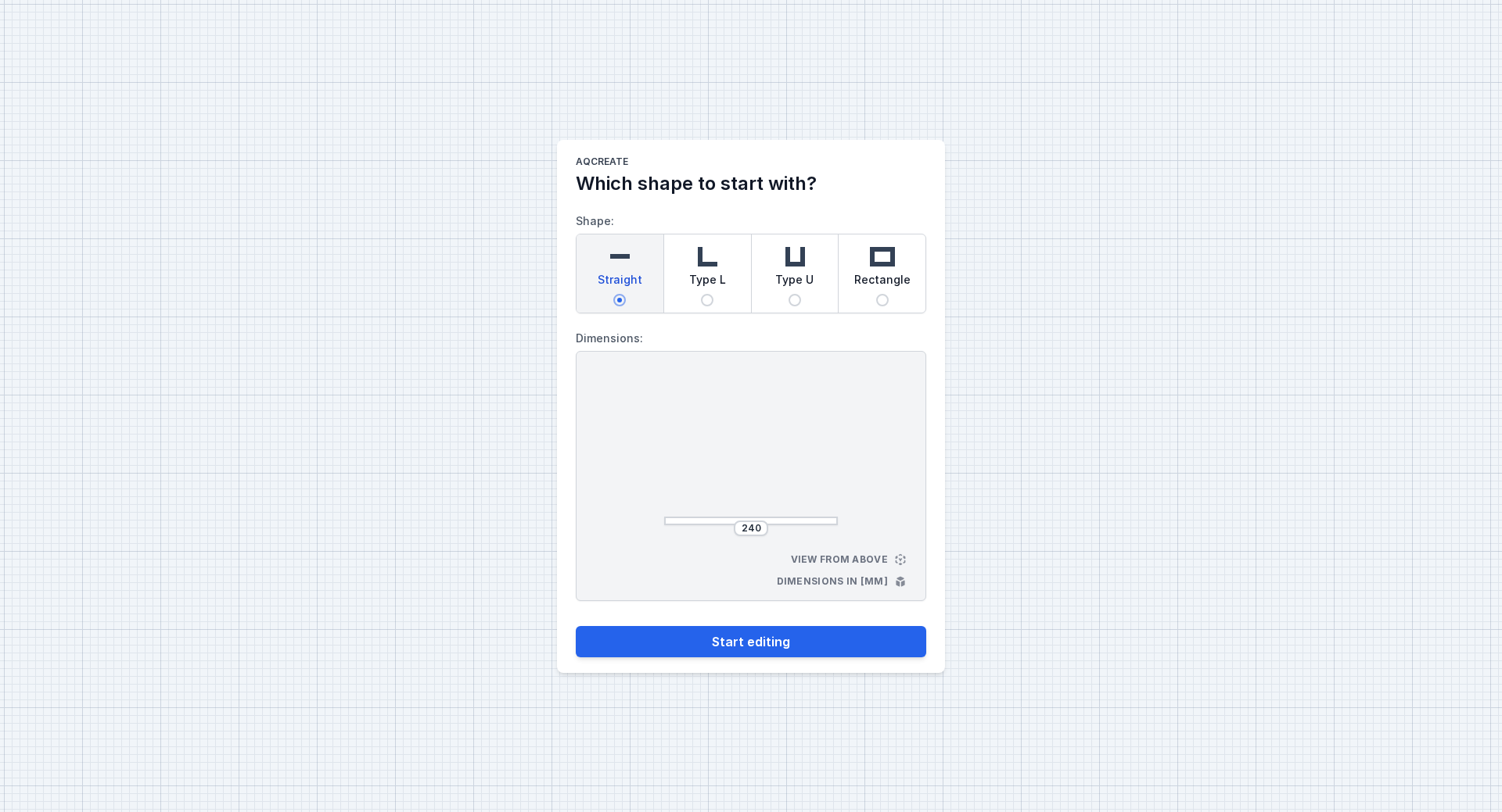
click at [719, 280] on span "Type L" at bounding box center [707, 283] width 37 height 22
click at [713, 294] on input "Type L" at bounding box center [707, 300] width 12 height 12
radio input "true"
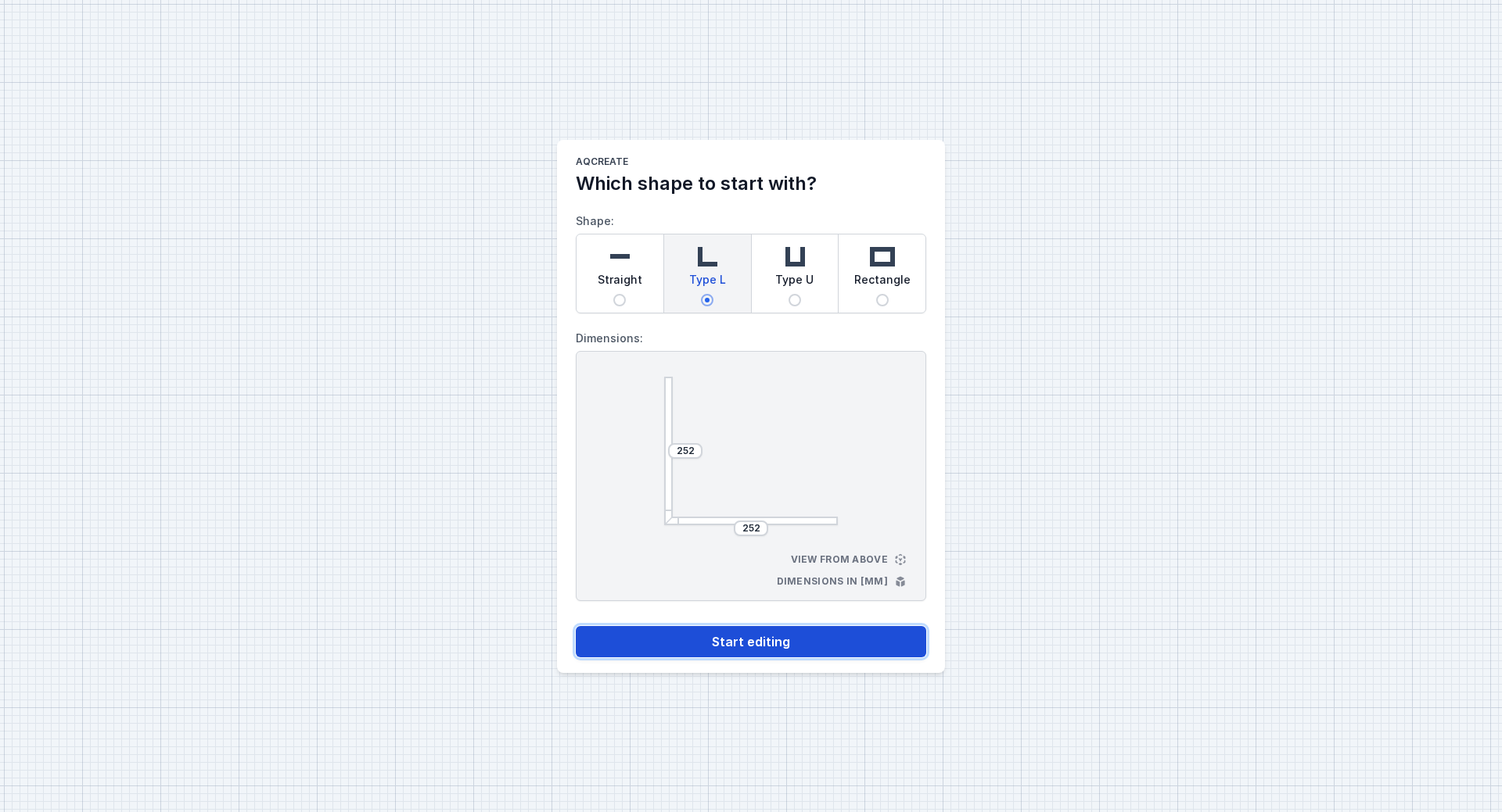
click at [745, 634] on button "Start editing" at bounding box center [751, 642] width 350 height 31
select select "3"
select select "true"
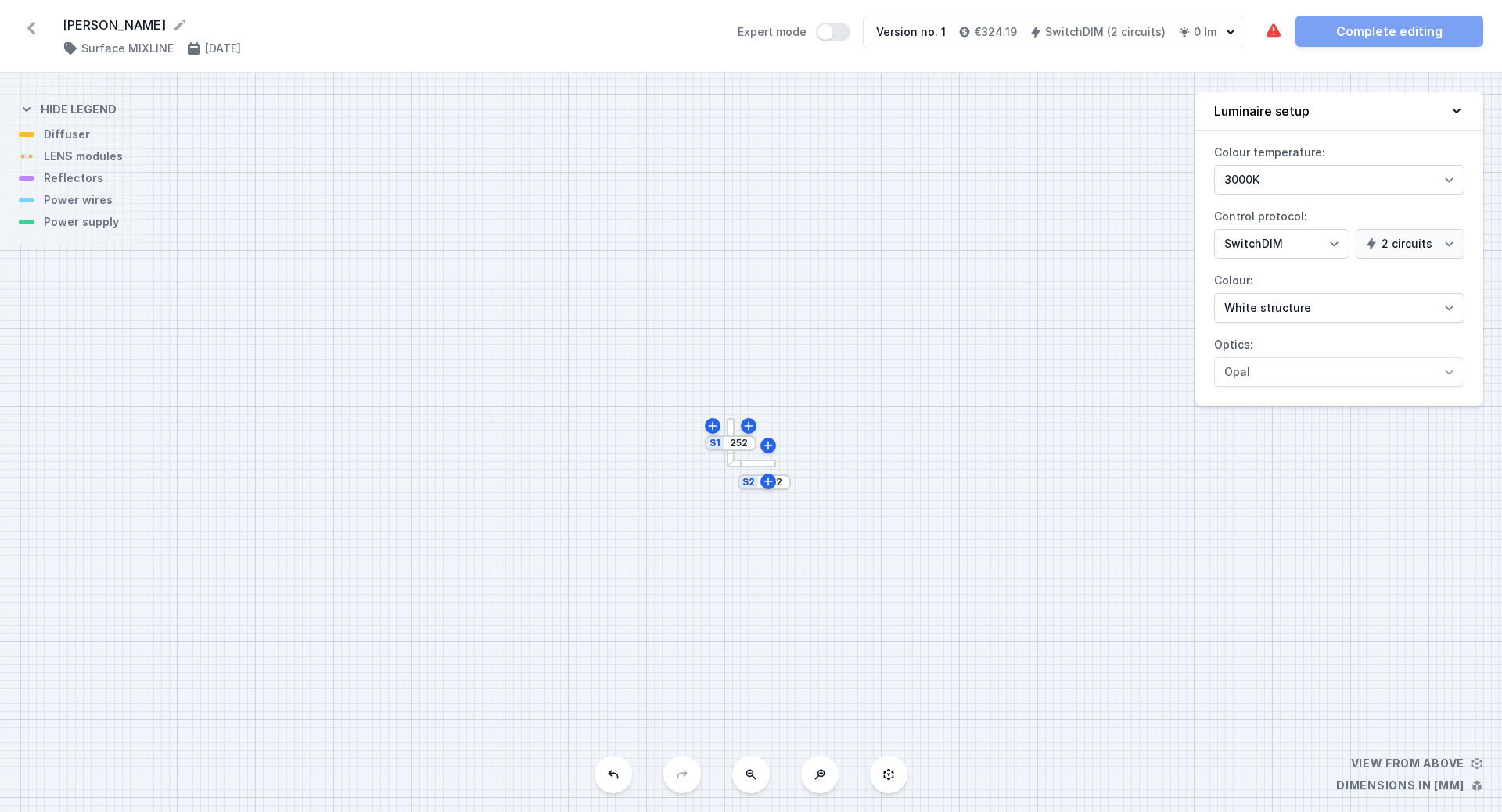
click at [826, 775] on button at bounding box center [819, 775] width 37 height 37
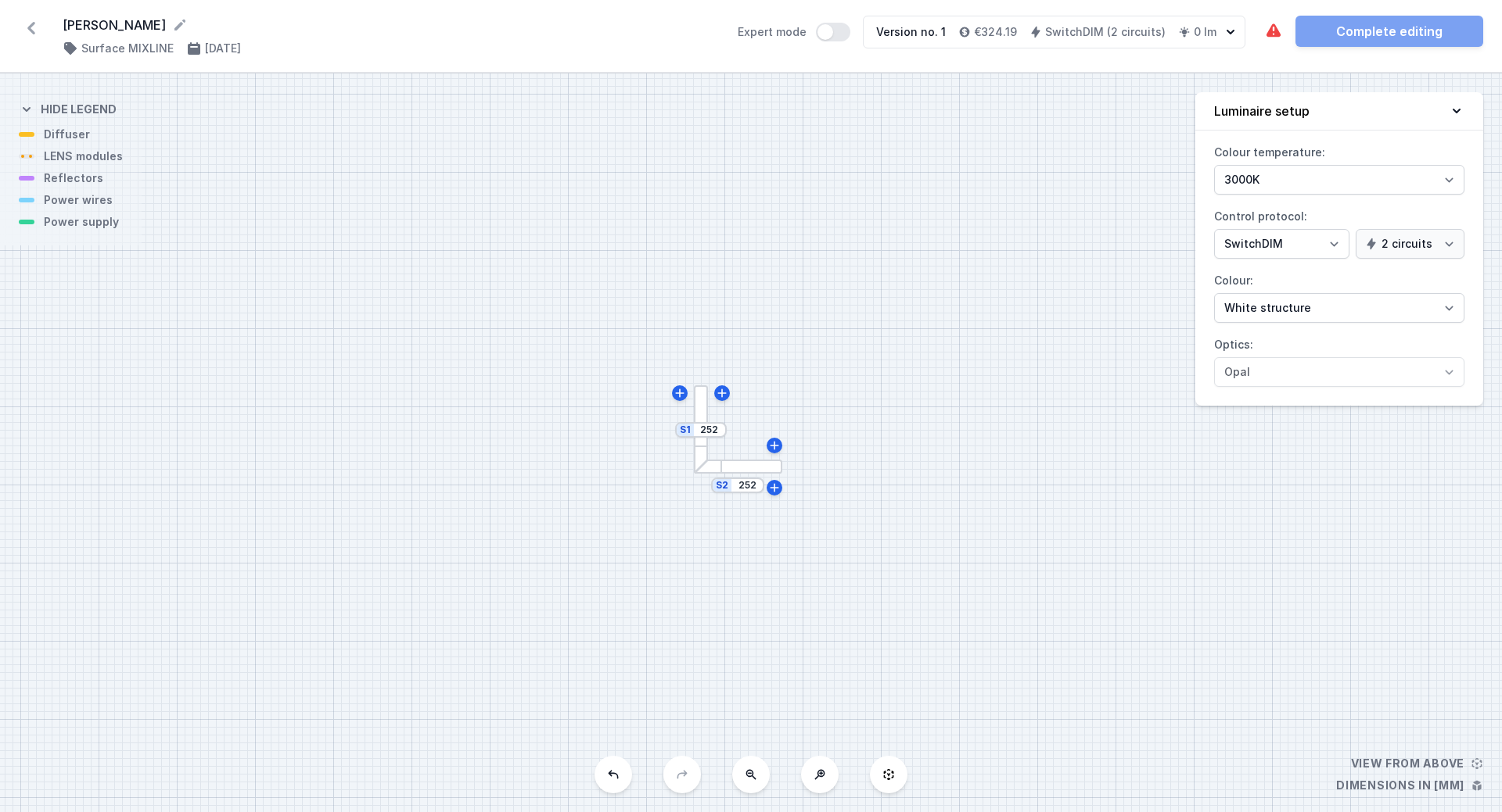
click at [826, 775] on div "S2 252 S1 252" at bounding box center [751, 442] width 1502 height 739
click at [695, 398] on div at bounding box center [693, 426] width 17 height 98
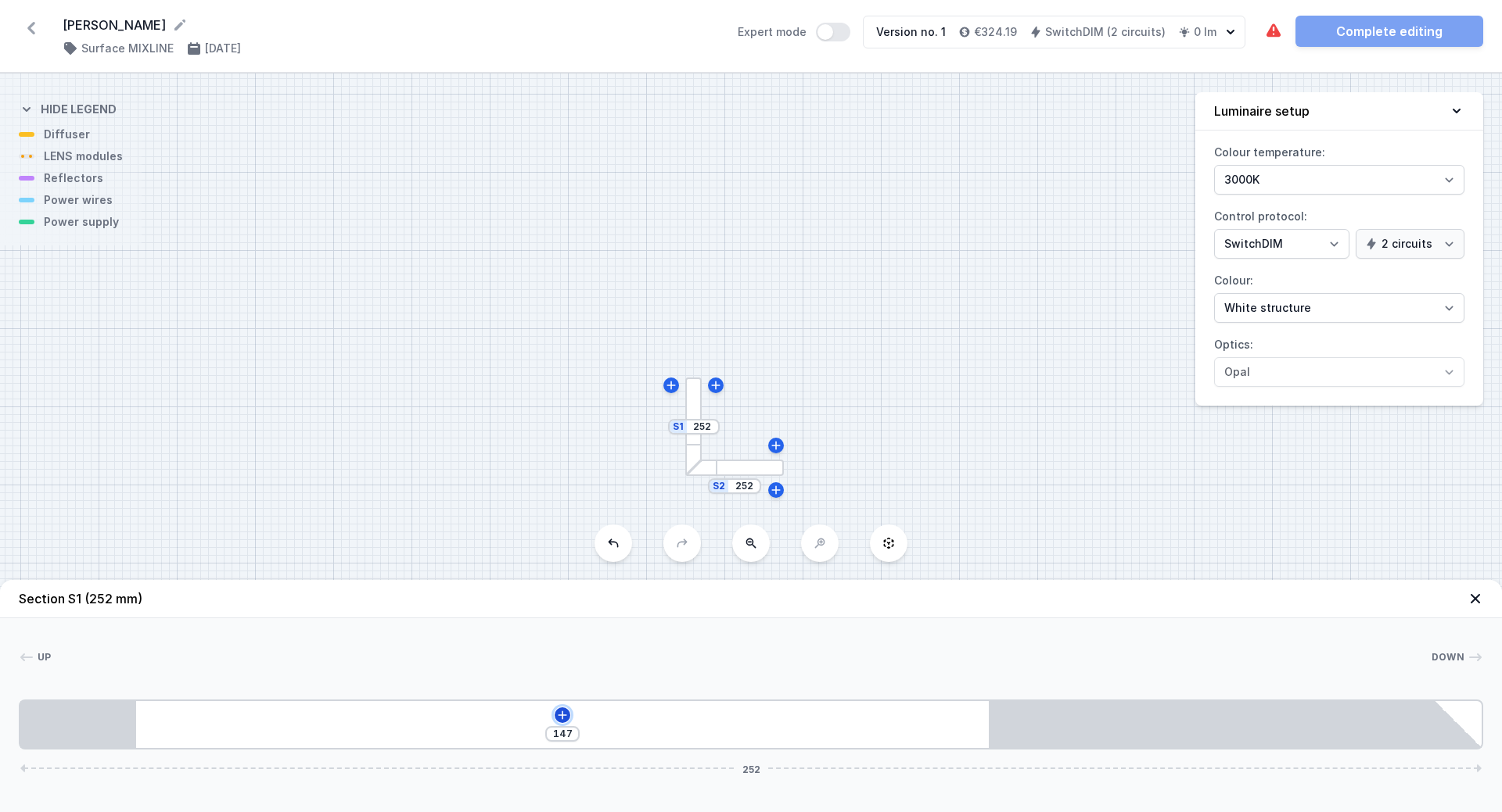
click at [563, 711] on icon at bounding box center [562, 715] width 12 height 12
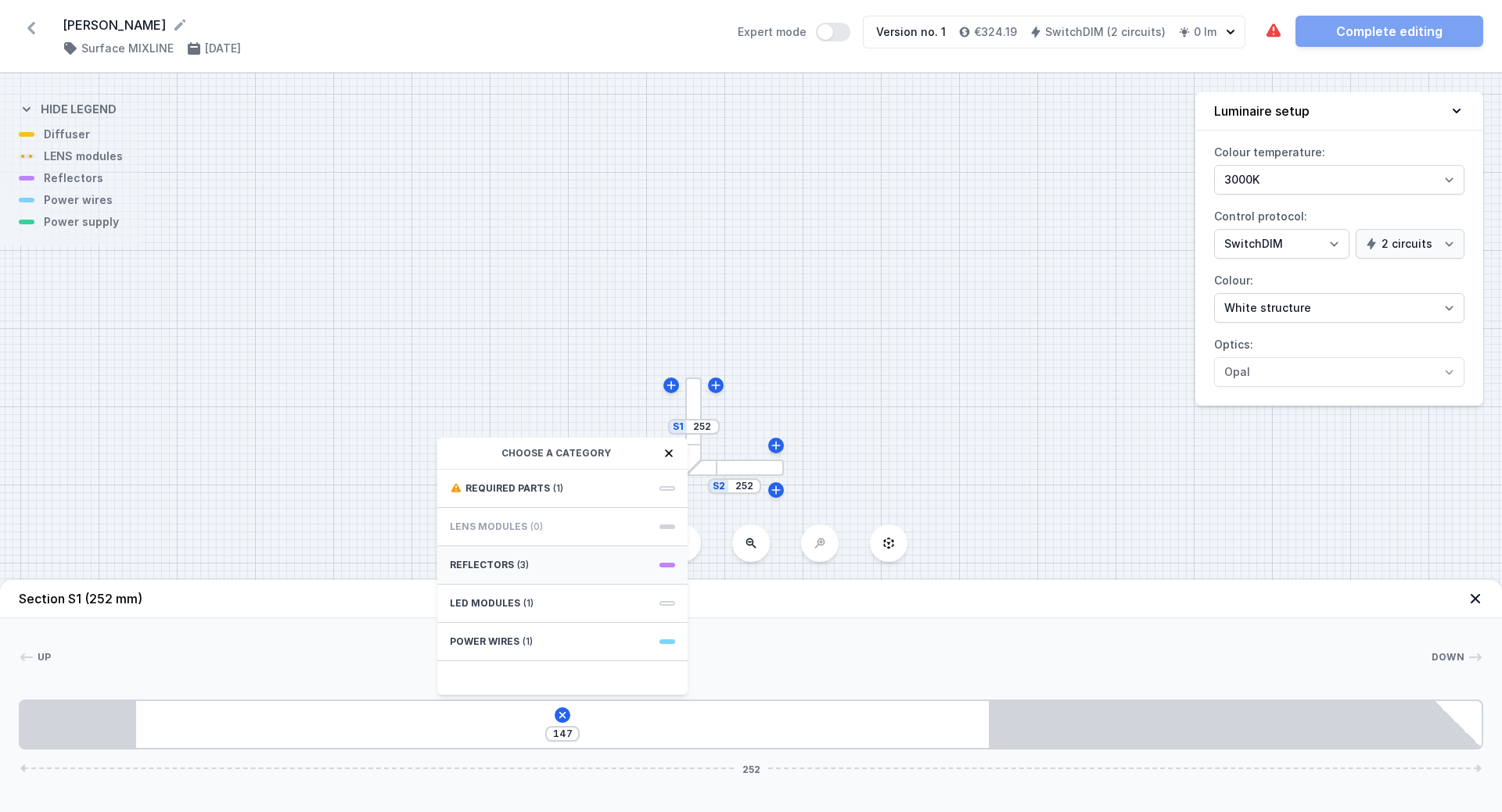
click at [672, 568] on div "Reflectors (3)" at bounding box center [562, 566] width 250 height 38
click at [502, 543] on span "PET next module 35°" at bounding box center [562, 538] width 226 height 16
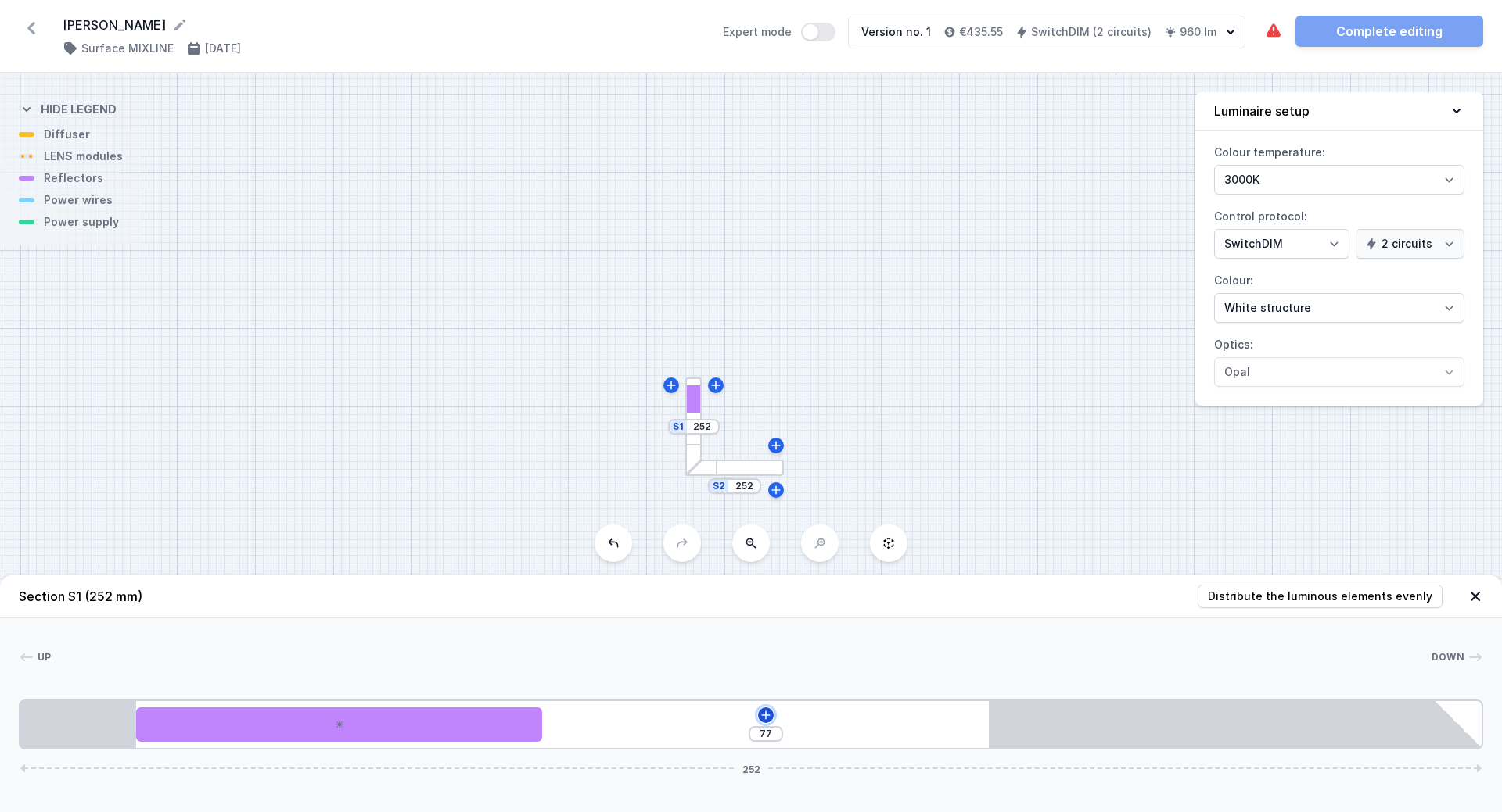
click at [764, 711] on icon at bounding box center [765, 715] width 12 height 12
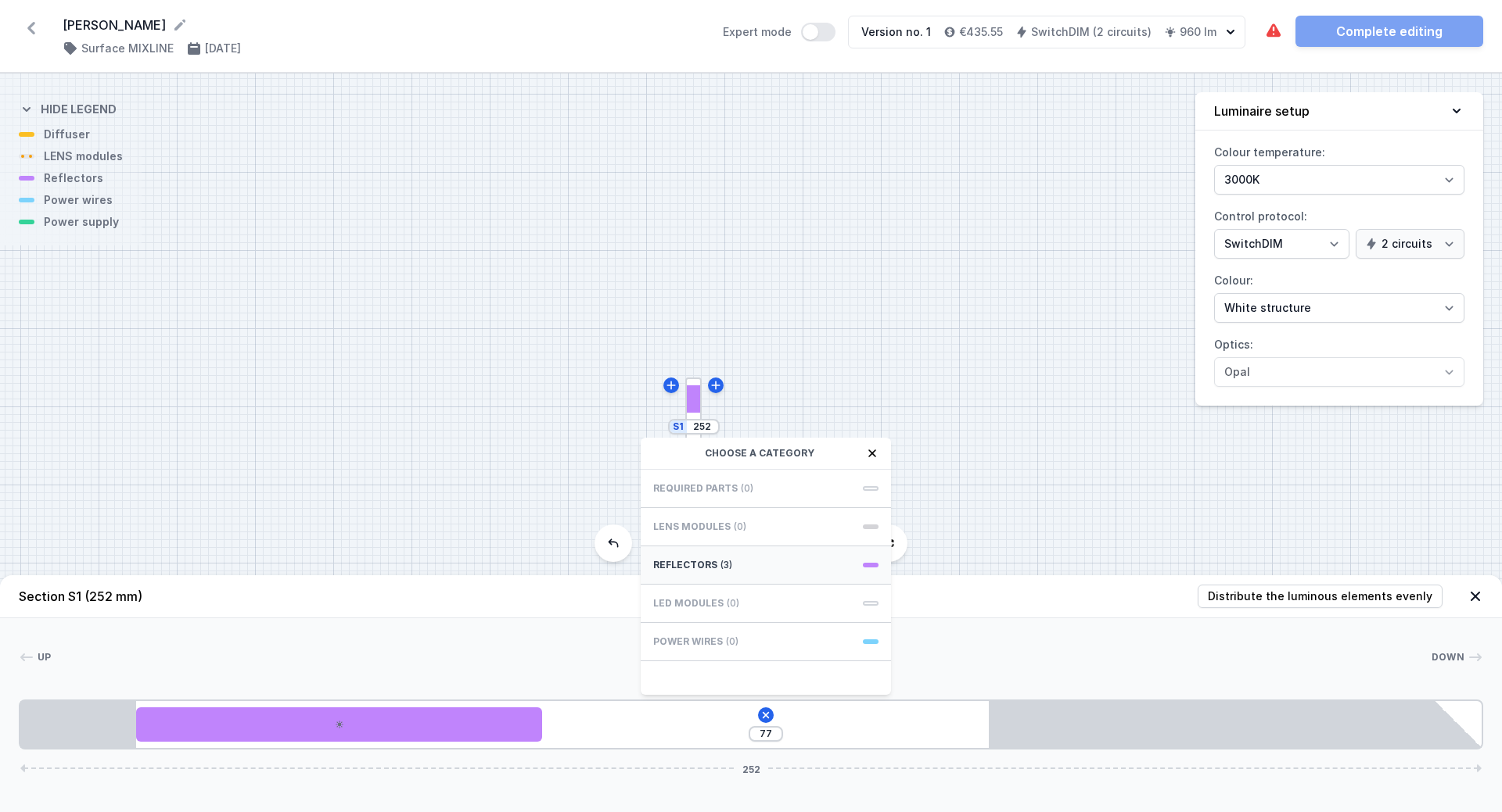
click at [696, 558] on div "Reflectors (3)" at bounding box center [765, 566] width 250 height 38
click at [715, 487] on span "PET next module 18°" at bounding box center [765, 487] width 226 height 16
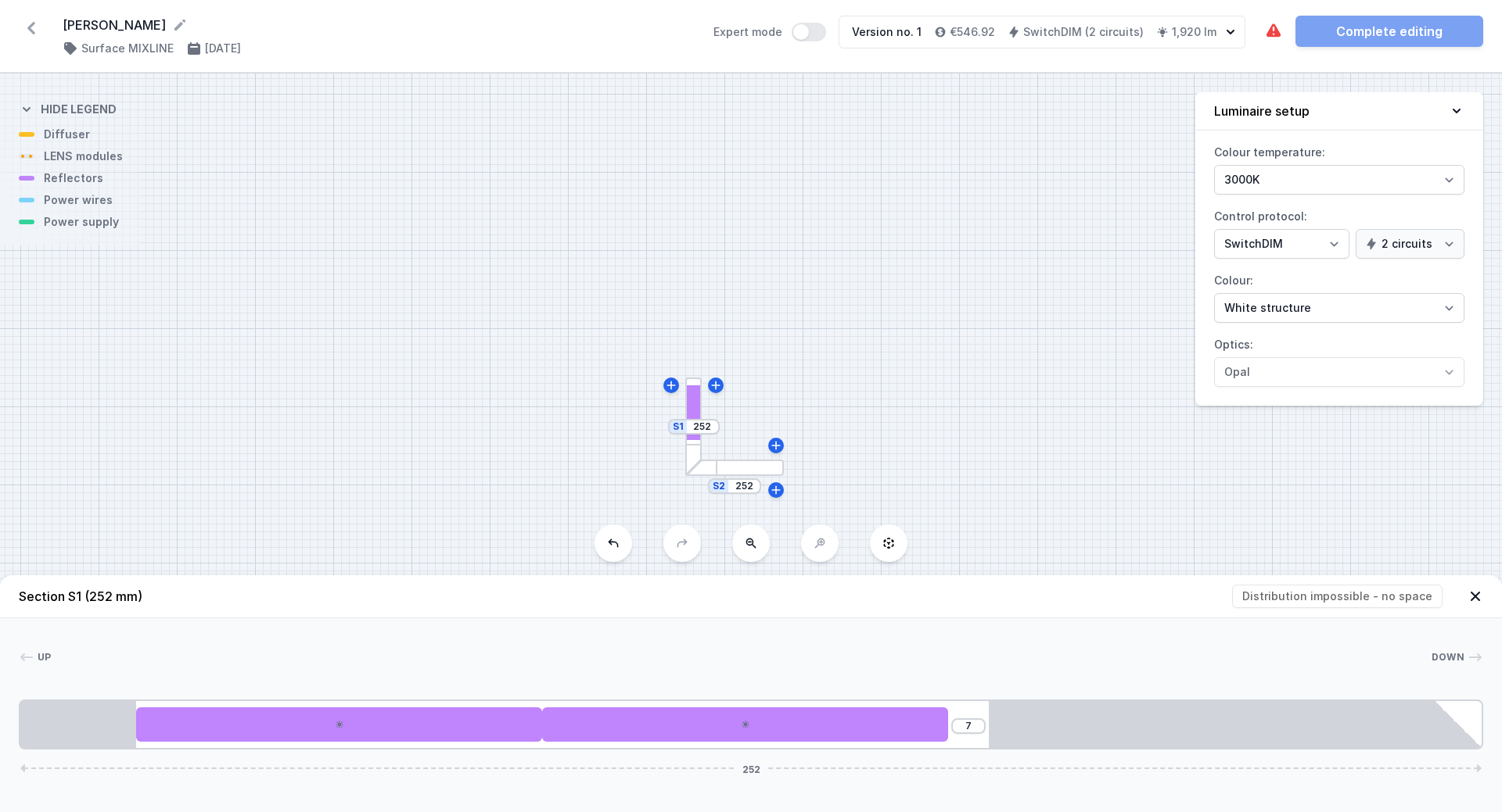
click at [755, 470] on div at bounding box center [734, 467] width 98 height 17
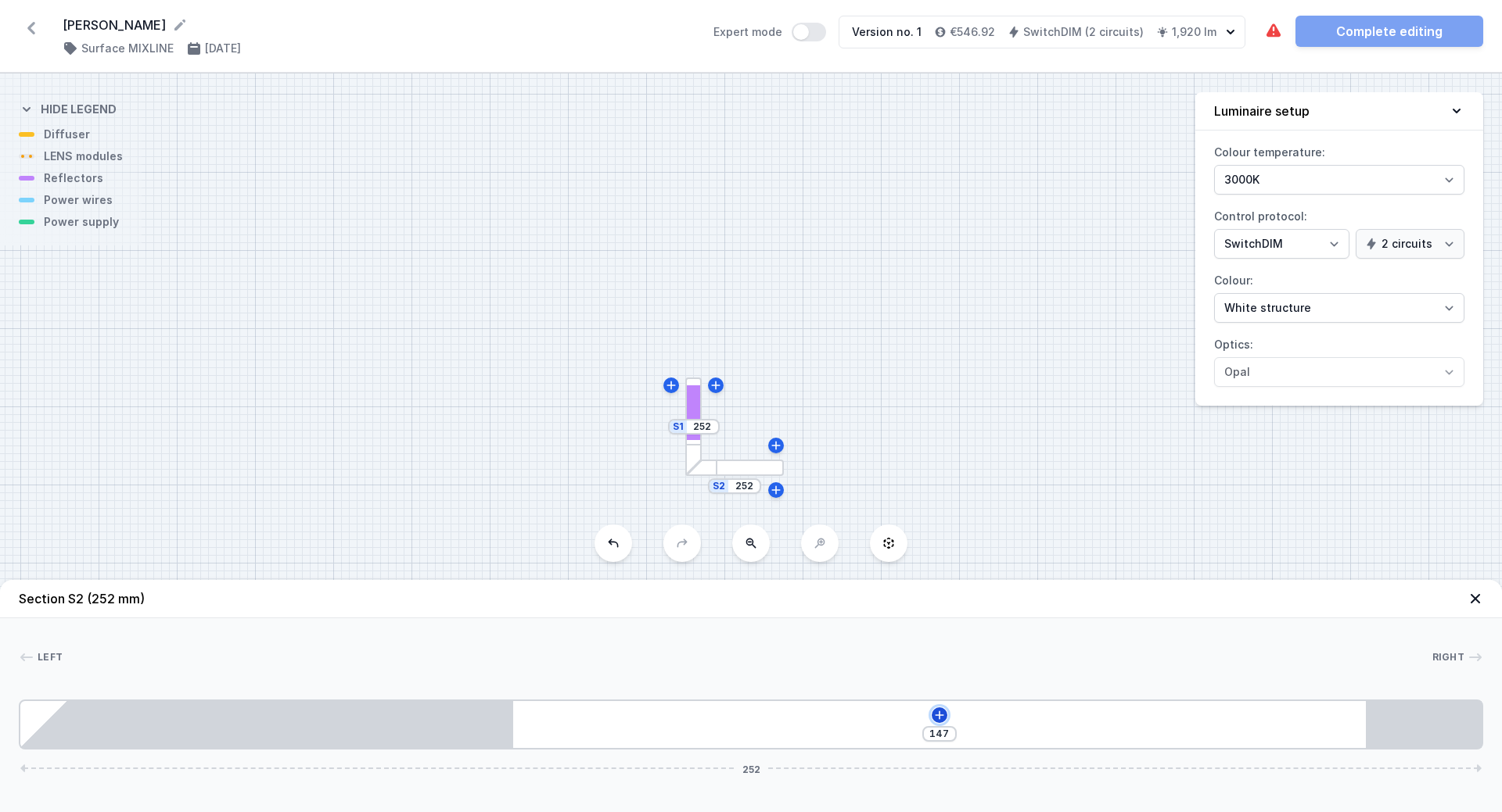
click at [939, 718] on icon at bounding box center [940, 715] width 12 height 12
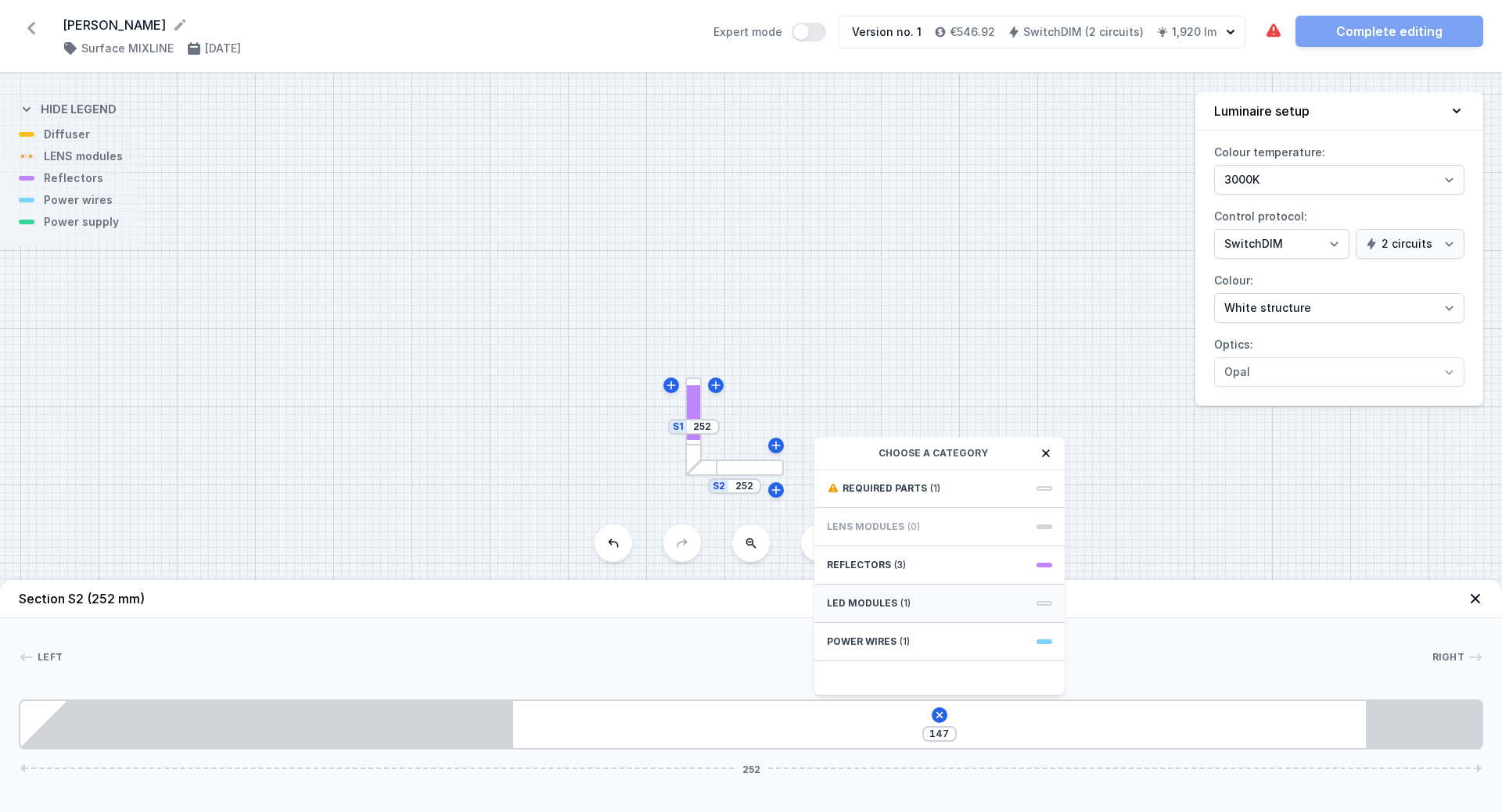
click at [1046, 604] on span at bounding box center [1044, 603] width 16 height 4
click at [897, 575] on div "1 circuit" at bounding box center [939, 580] width 226 height 12
type input "60"
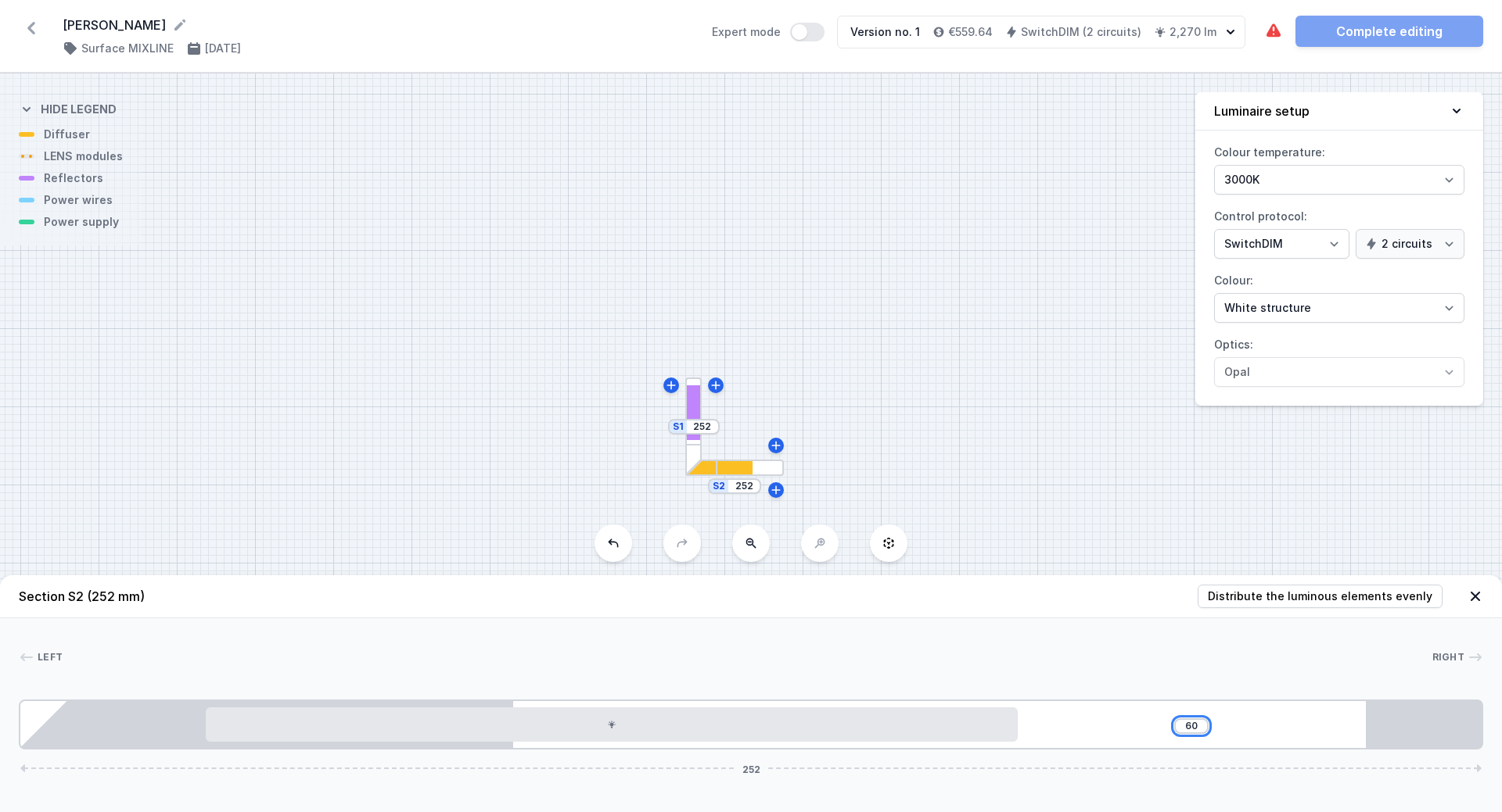
click at [1197, 725] on input "60" at bounding box center [1191, 726] width 25 height 12
click at [1190, 730] on input "60" at bounding box center [1191, 726] width 25 height 12
click at [1108, 731] on div "60 252" at bounding box center [751, 724] width 1465 height 50
